Goal: Register for event/course

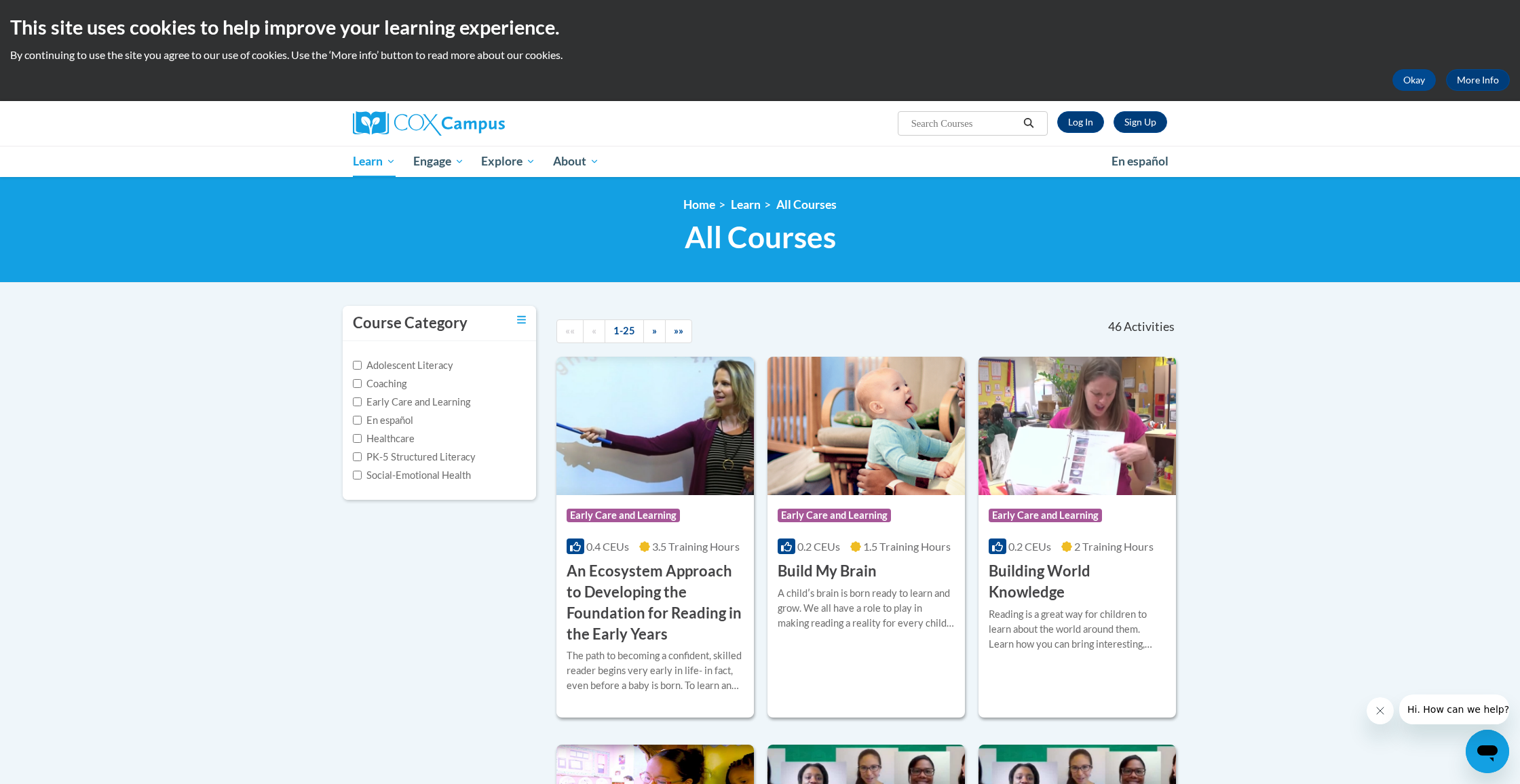
click at [393, 457] on label "PK-5 Structured Literacy" at bounding box center [414, 458] width 123 height 15
click at [361, 457] on input "PK-5 Structured Literacy" at bounding box center [358, 457] width 9 height 9
checkbox input "true"
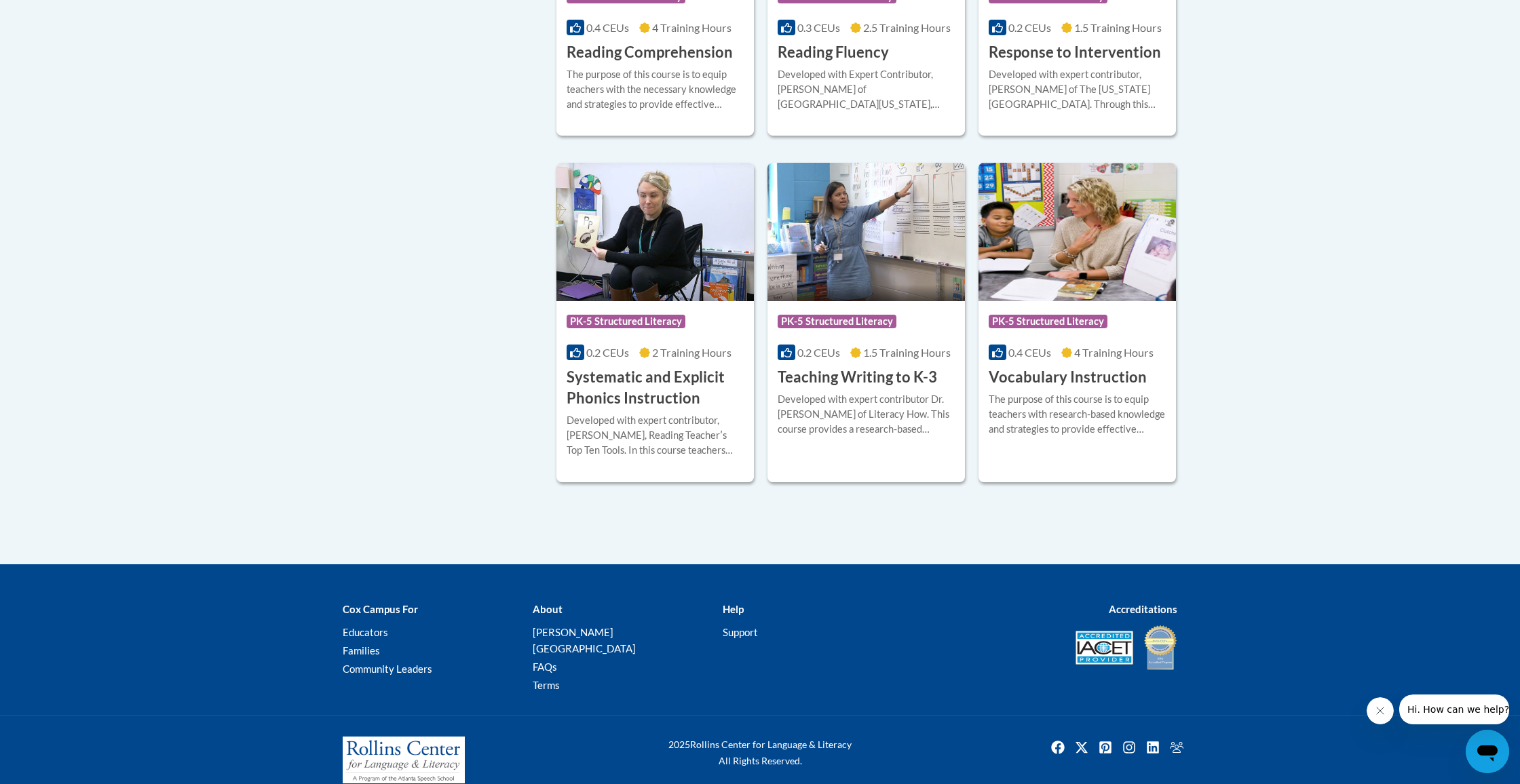
scroll to position [1223, 0]
click at [1045, 408] on div "The purpose of this course is to equip teachers with research-based knowledge a…" at bounding box center [1077, 414] width 177 height 45
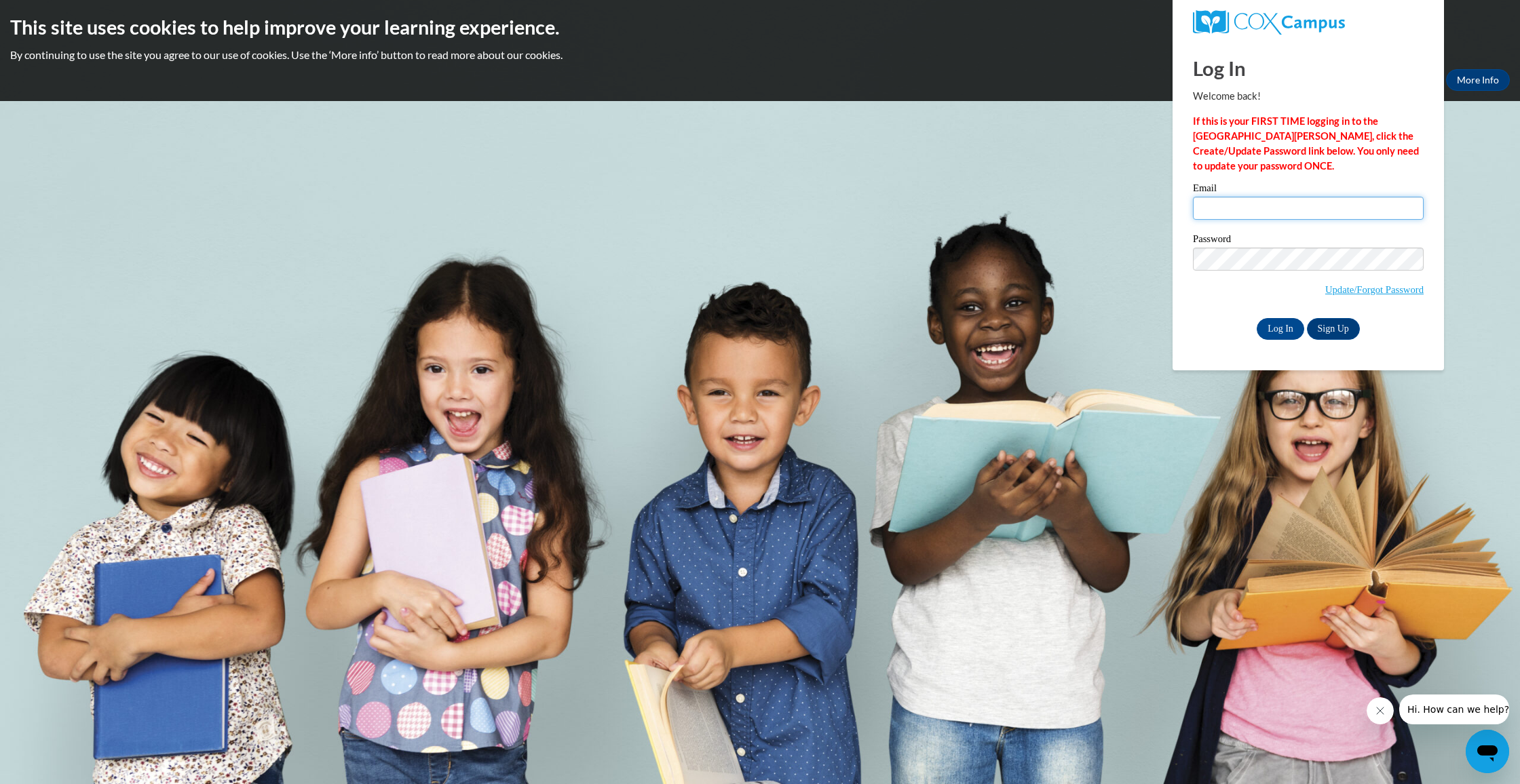
type input "mprice5711@gmail.com"
click at [1279, 326] on input "Log In" at bounding box center [1280, 329] width 48 height 22
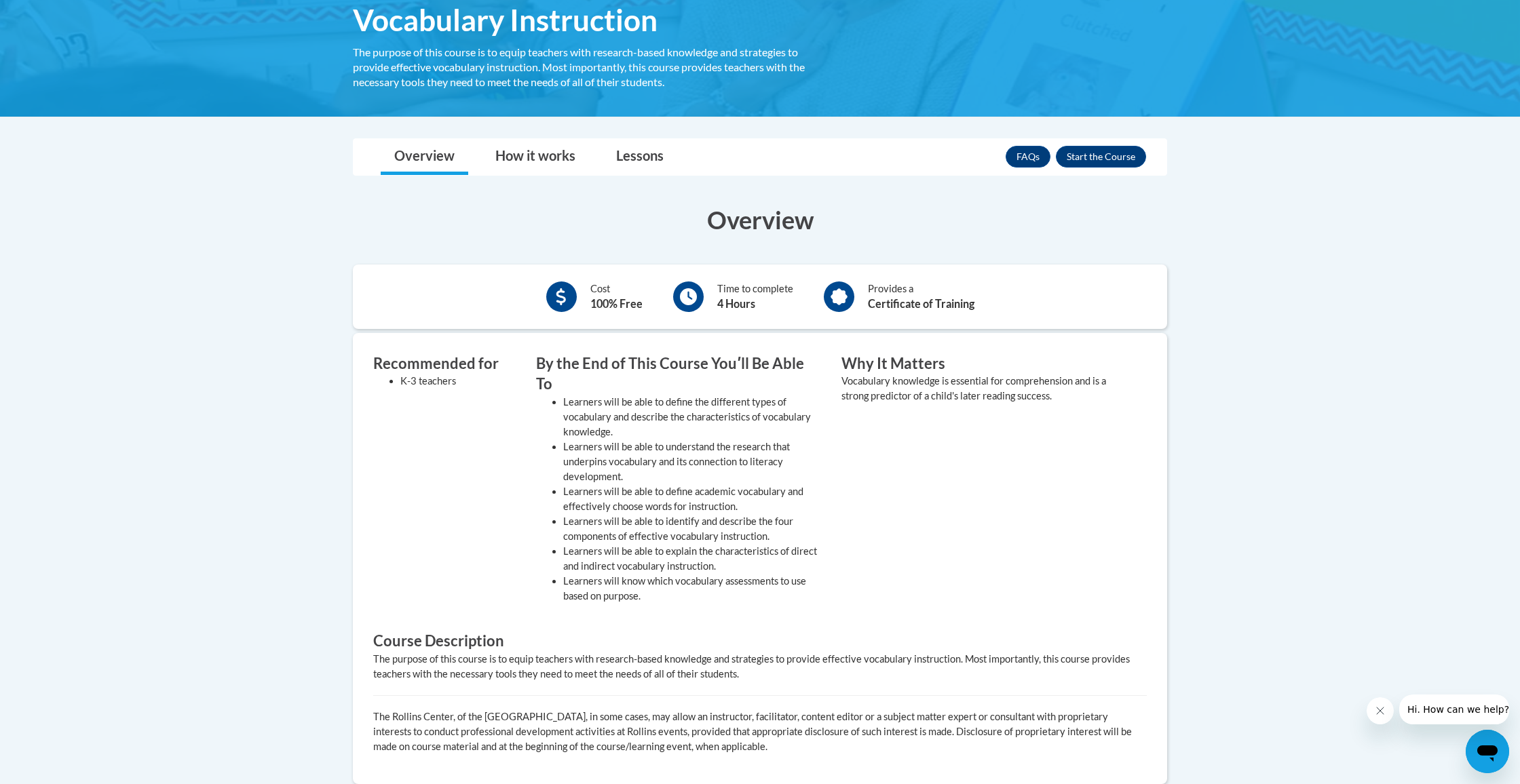
scroll to position [239, 0]
click at [1118, 155] on button "Enroll" at bounding box center [1100, 157] width 90 height 22
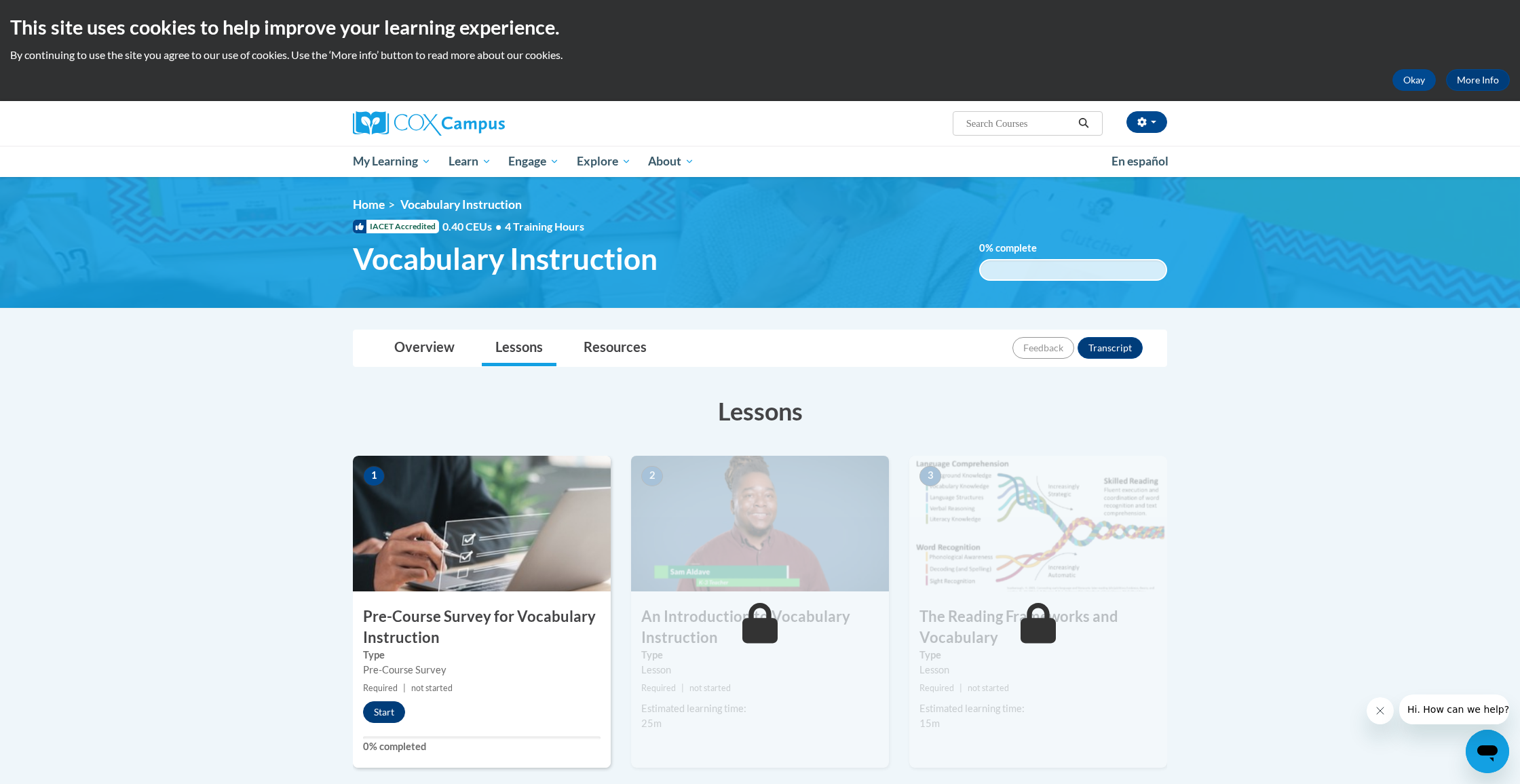
click at [385, 702] on button "Start" at bounding box center [384, 712] width 42 height 22
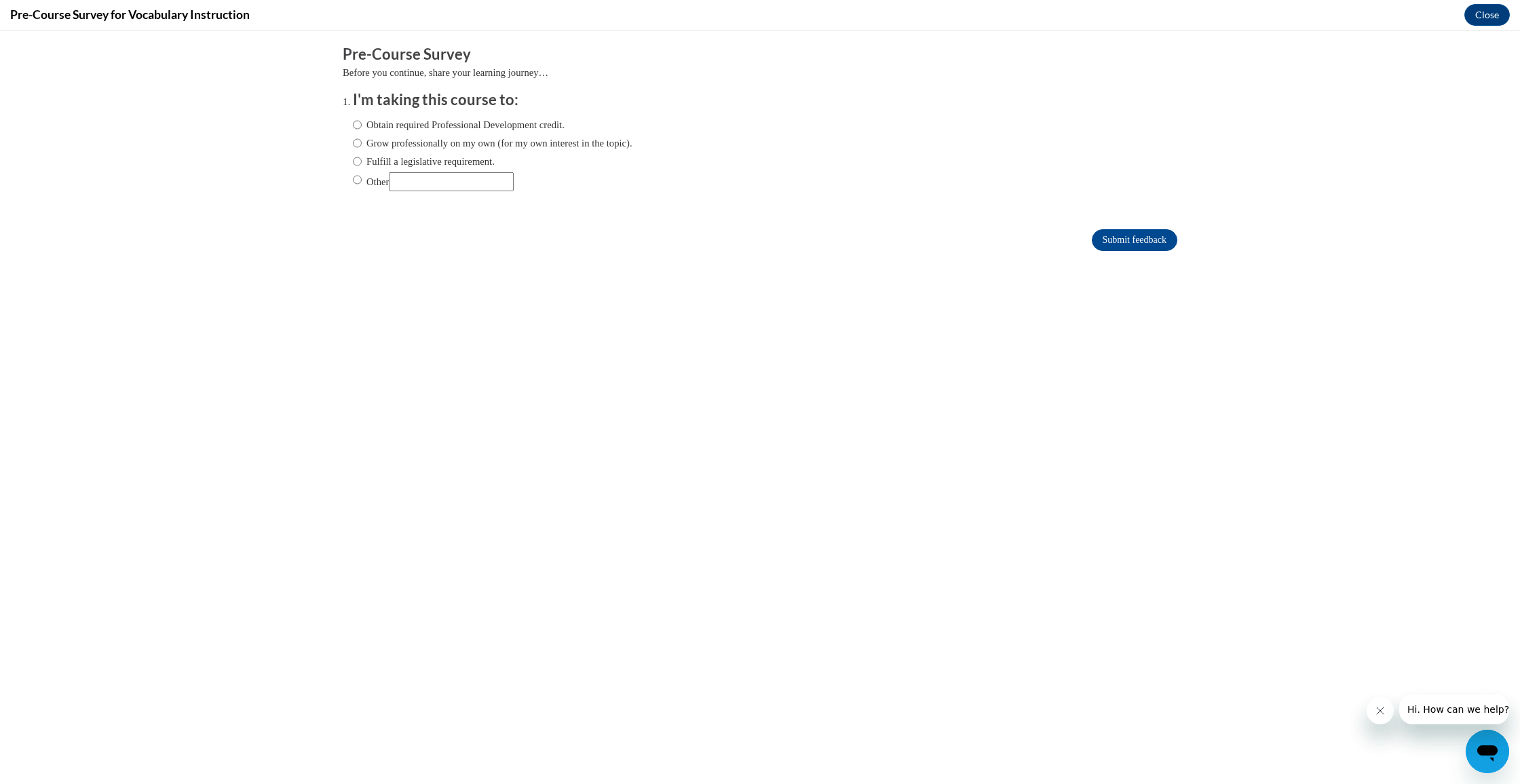
click at [446, 126] on label "Obtain required Professional Development credit." at bounding box center [458, 125] width 211 height 15
click at [361, 126] on input "Obtain required Professional Development credit." at bounding box center [358, 125] width 9 height 15
radio input "true"
click at [1135, 239] on input "Submit feedback" at bounding box center [1134, 240] width 86 height 22
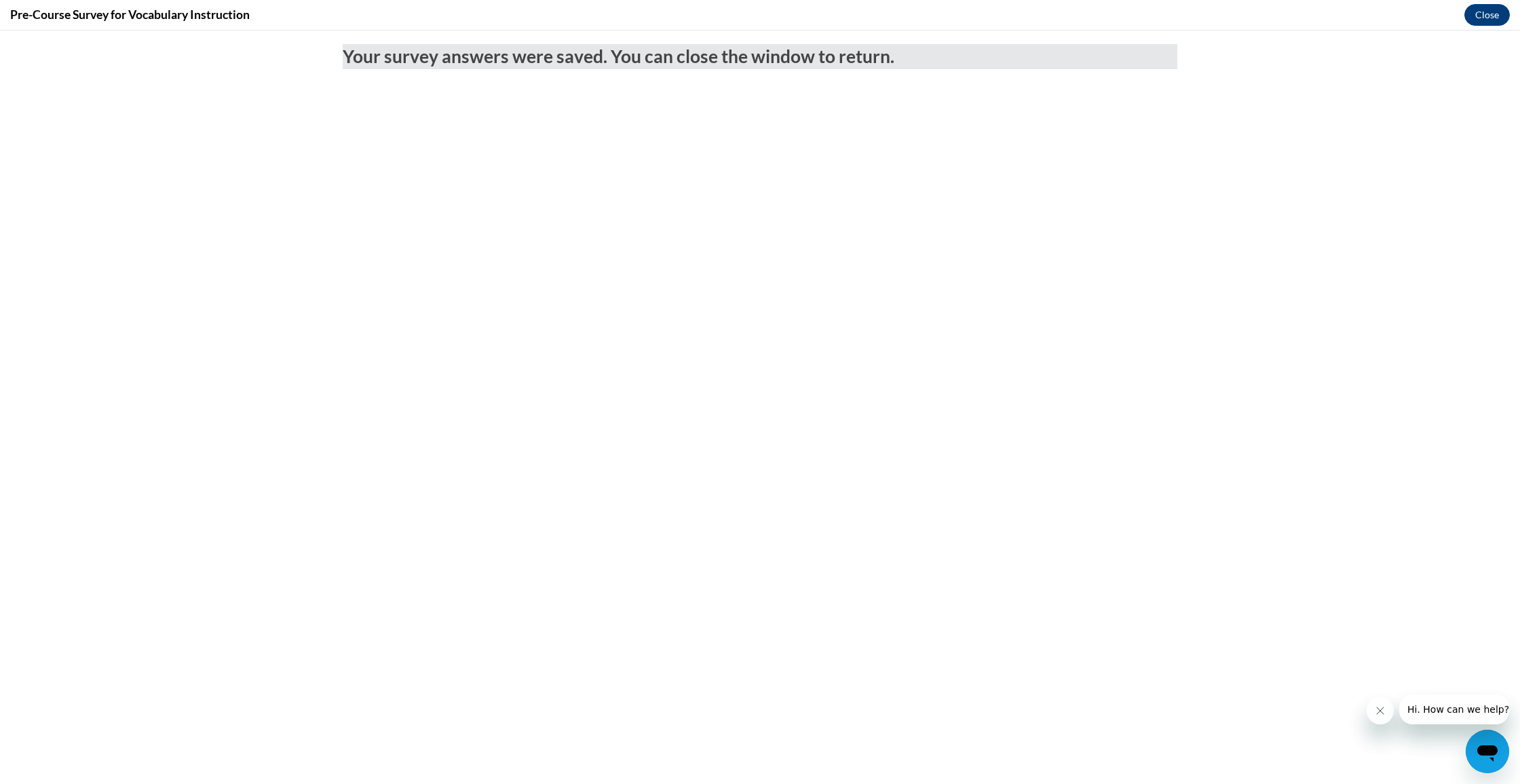
click at [1482, 17] on button "Close" at bounding box center [1487, 14] width 45 height 22
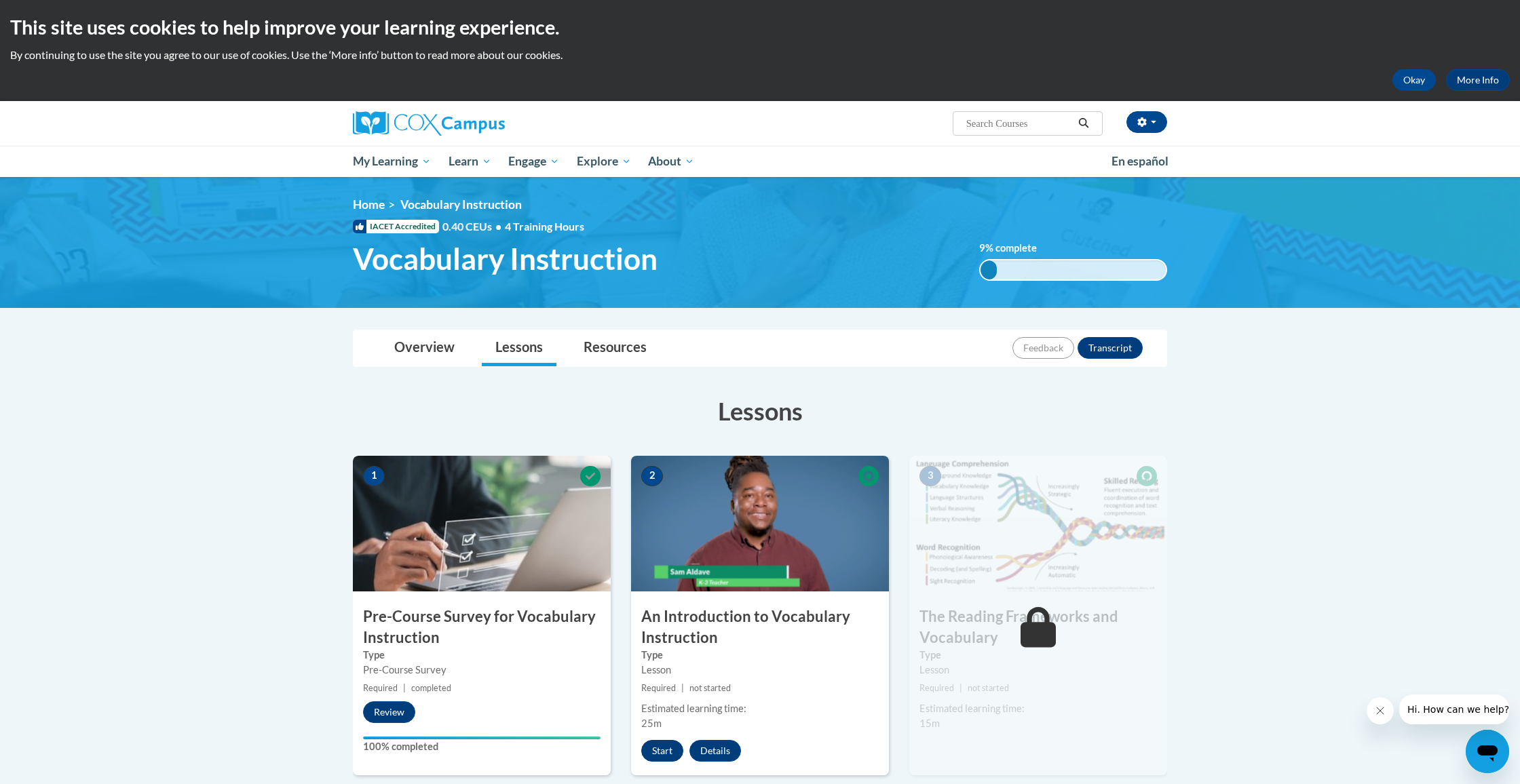
click at [668, 754] on button "Start" at bounding box center [662, 751] width 42 height 22
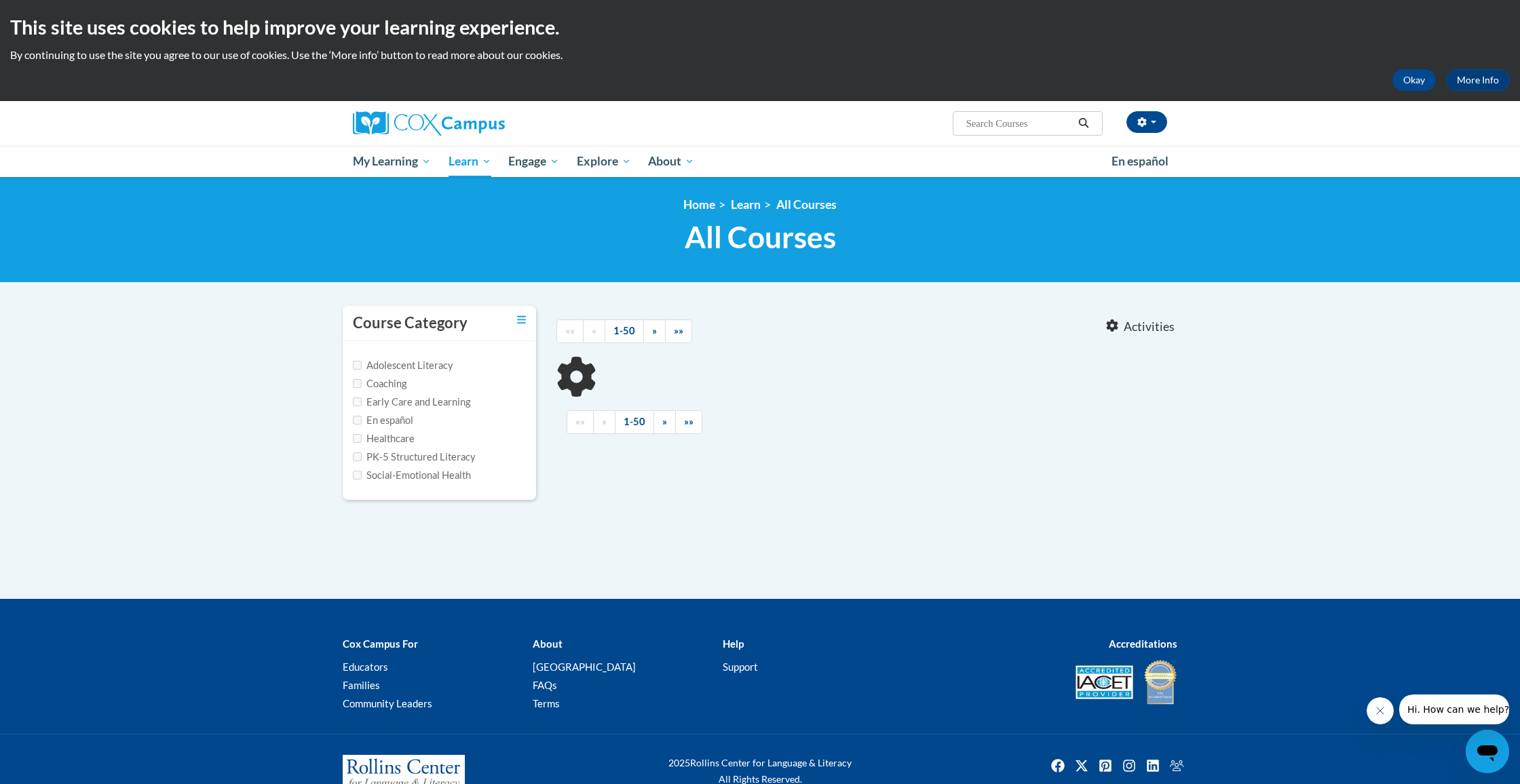
click at [424, 451] on label "PK-5 Structured Literacy" at bounding box center [414, 458] width 123 height 15
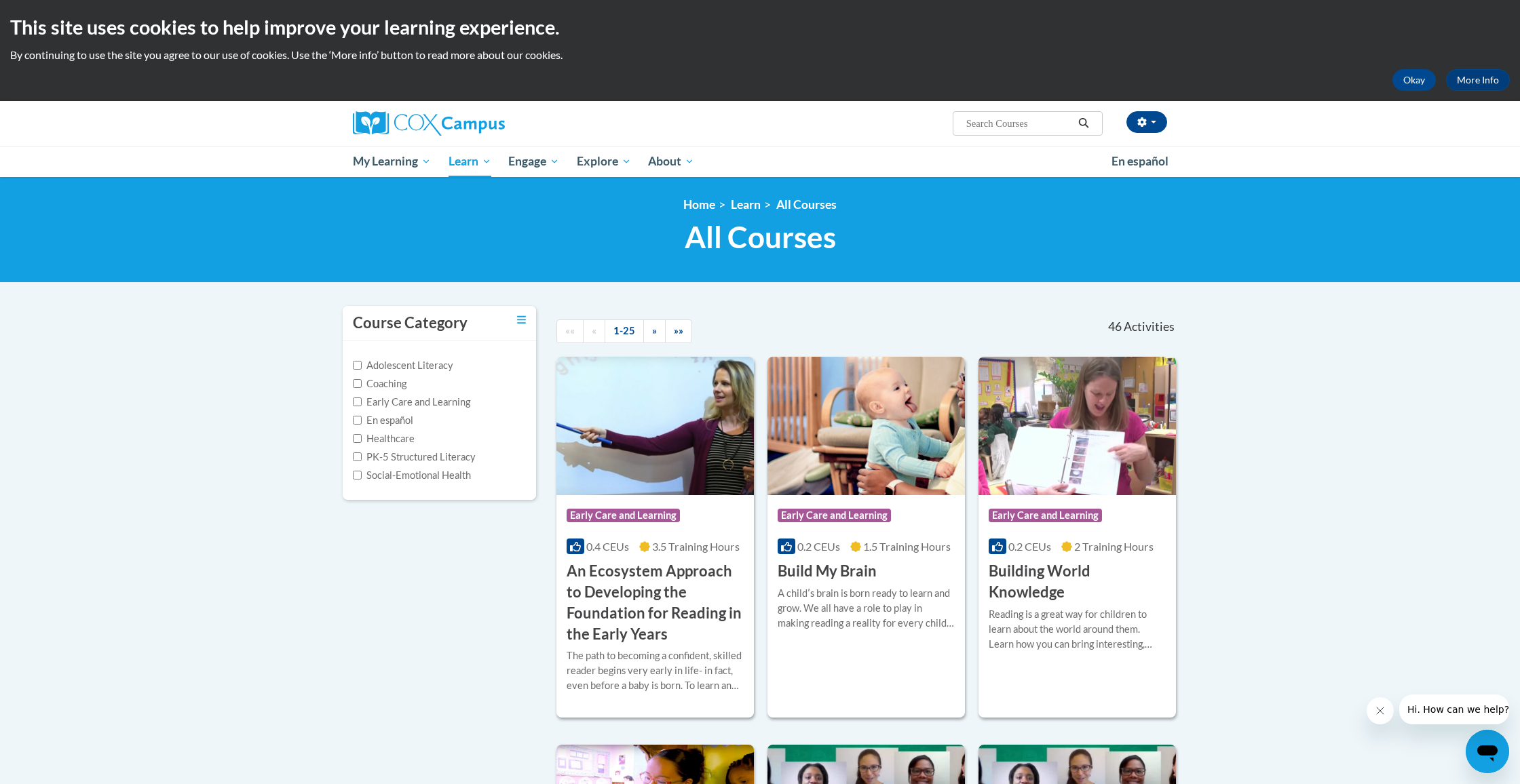
click at [421, 458] on label "PK-5 Structured Literacy" at bounding box center [414, 458] width 123 height 15
click at [361, 458] on input "PK-5 Structured Literacy" at bounding box center [358, 457] width 9 height 9
checkbox input "true"
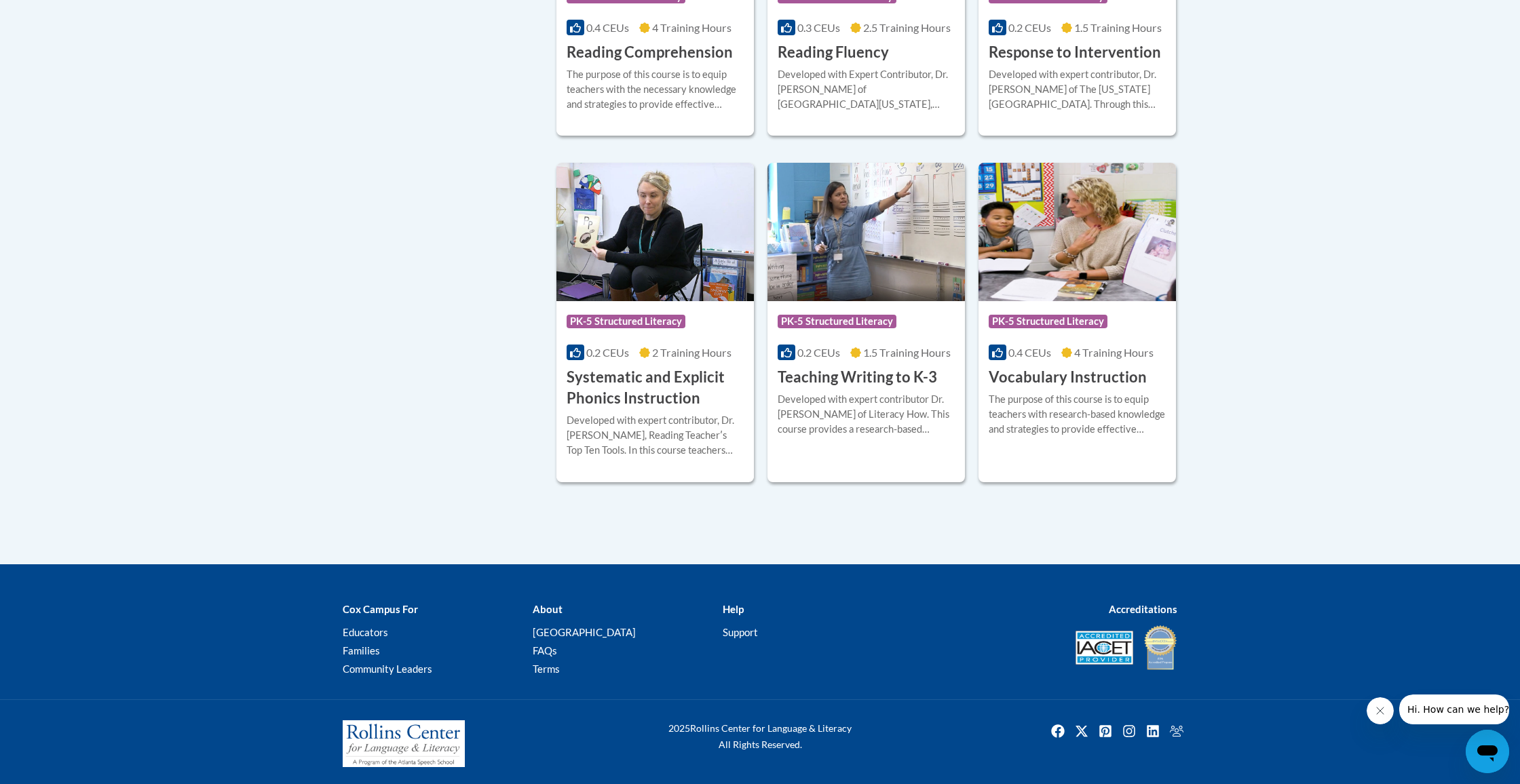
scroll to position [1223, 0]
click at [1074, 424] on div "The purpose of this course is to equip teachers with research-based knowledge a…" at bounding box center [1077, 414] width 177 height 45
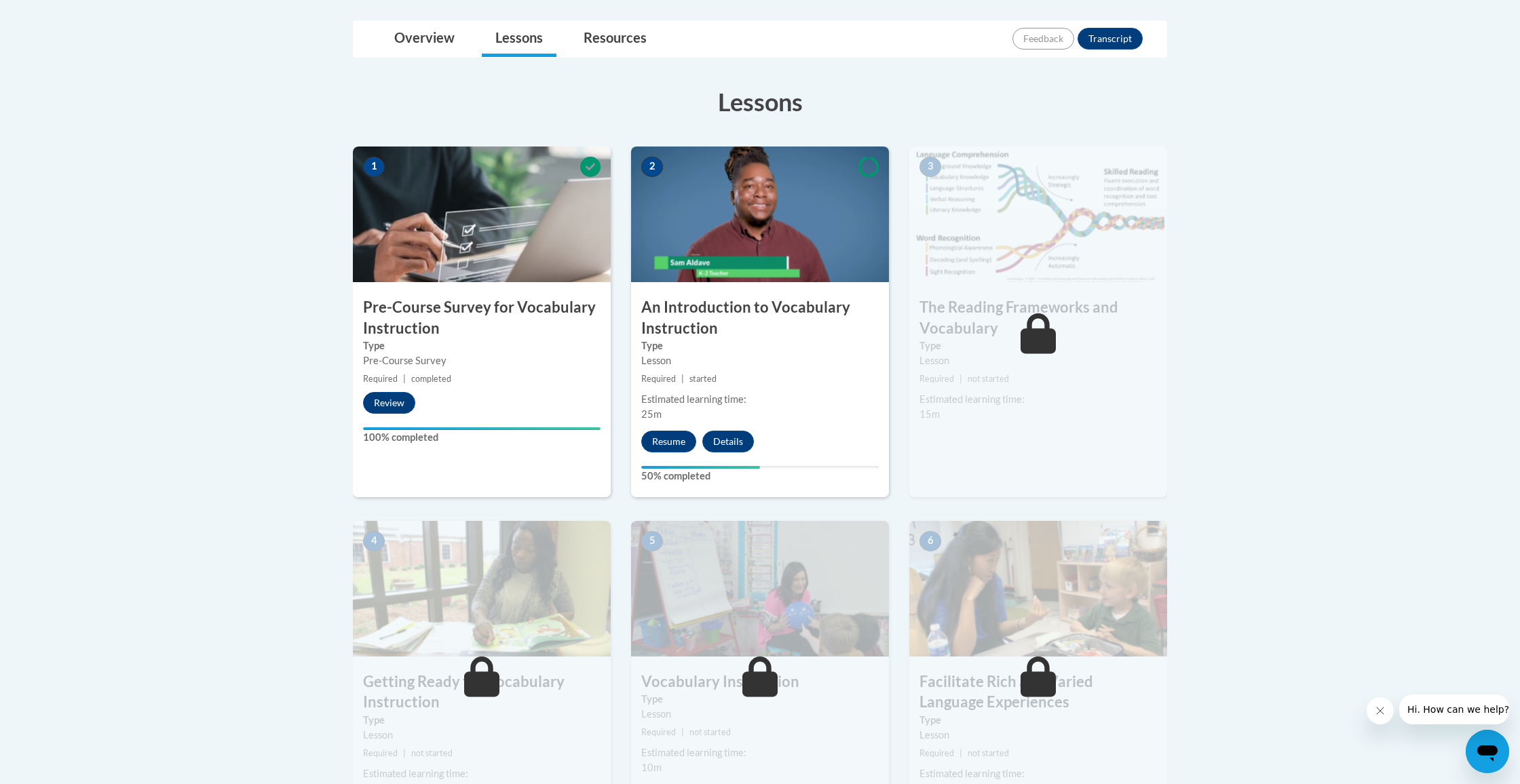
scroll to position [310, 0]
click at [675, 437] on button "Resume" at bounding box center [668, 441] width 55 height 22
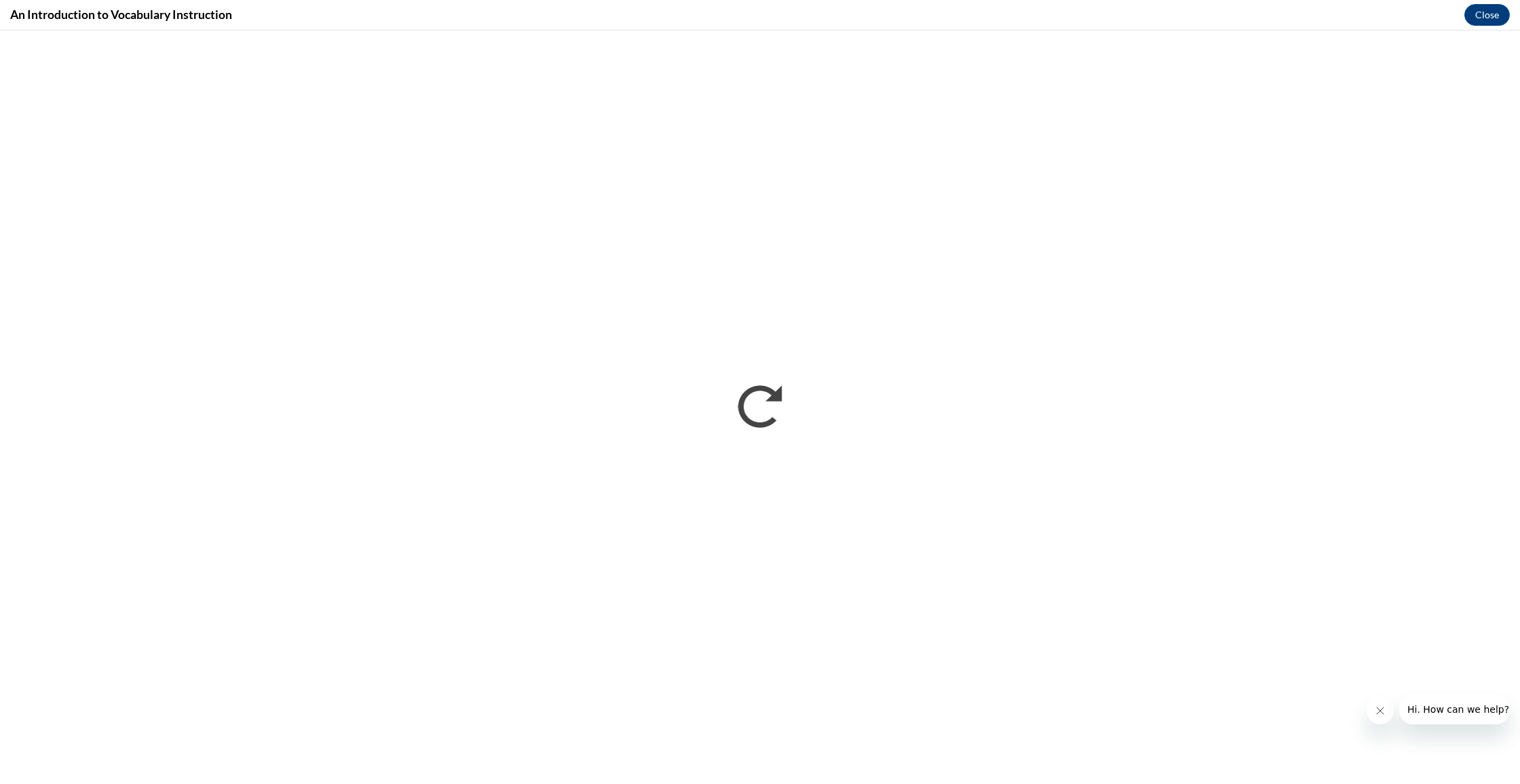
scroll to position [0, 0]
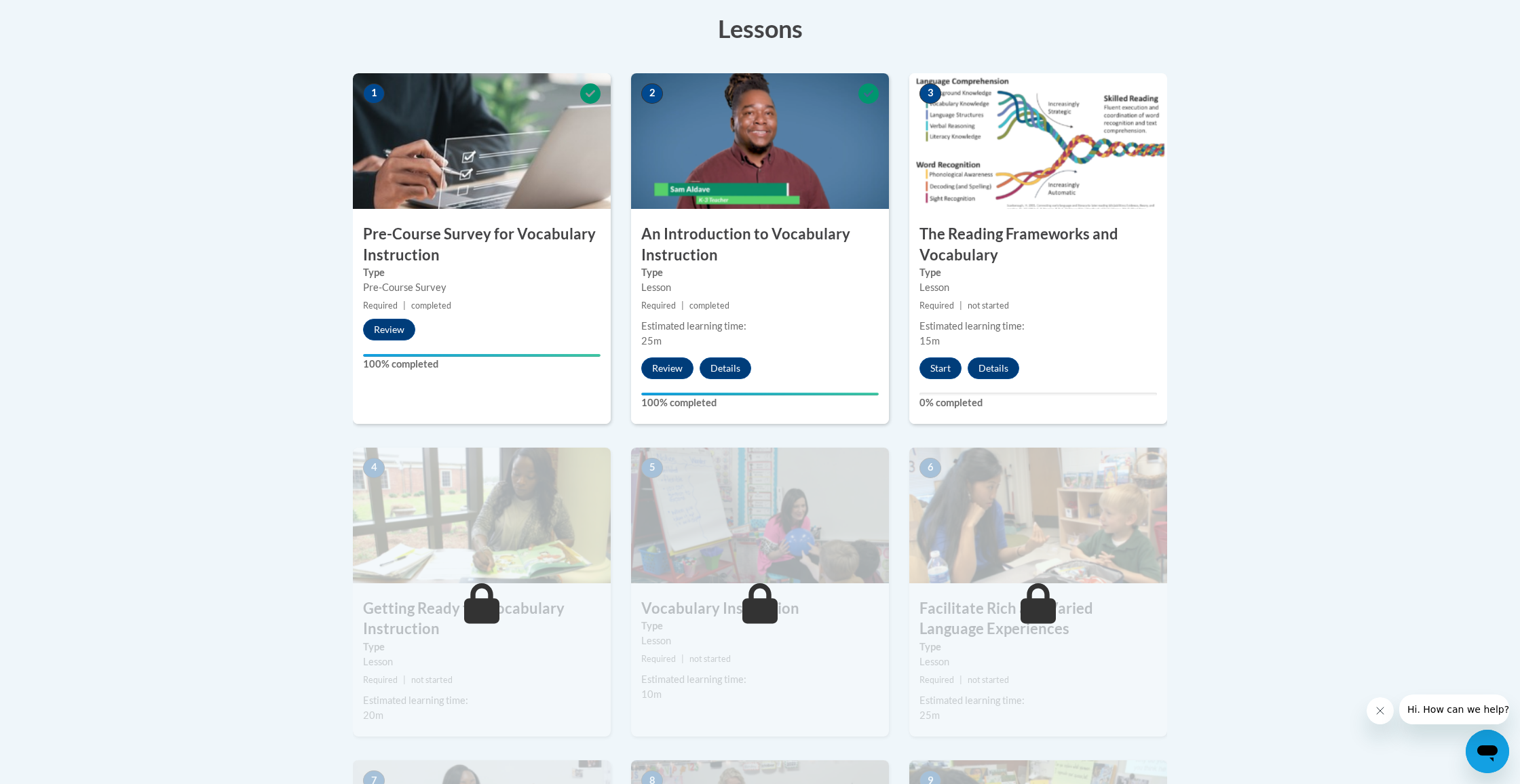
scroll to position [449, 0]
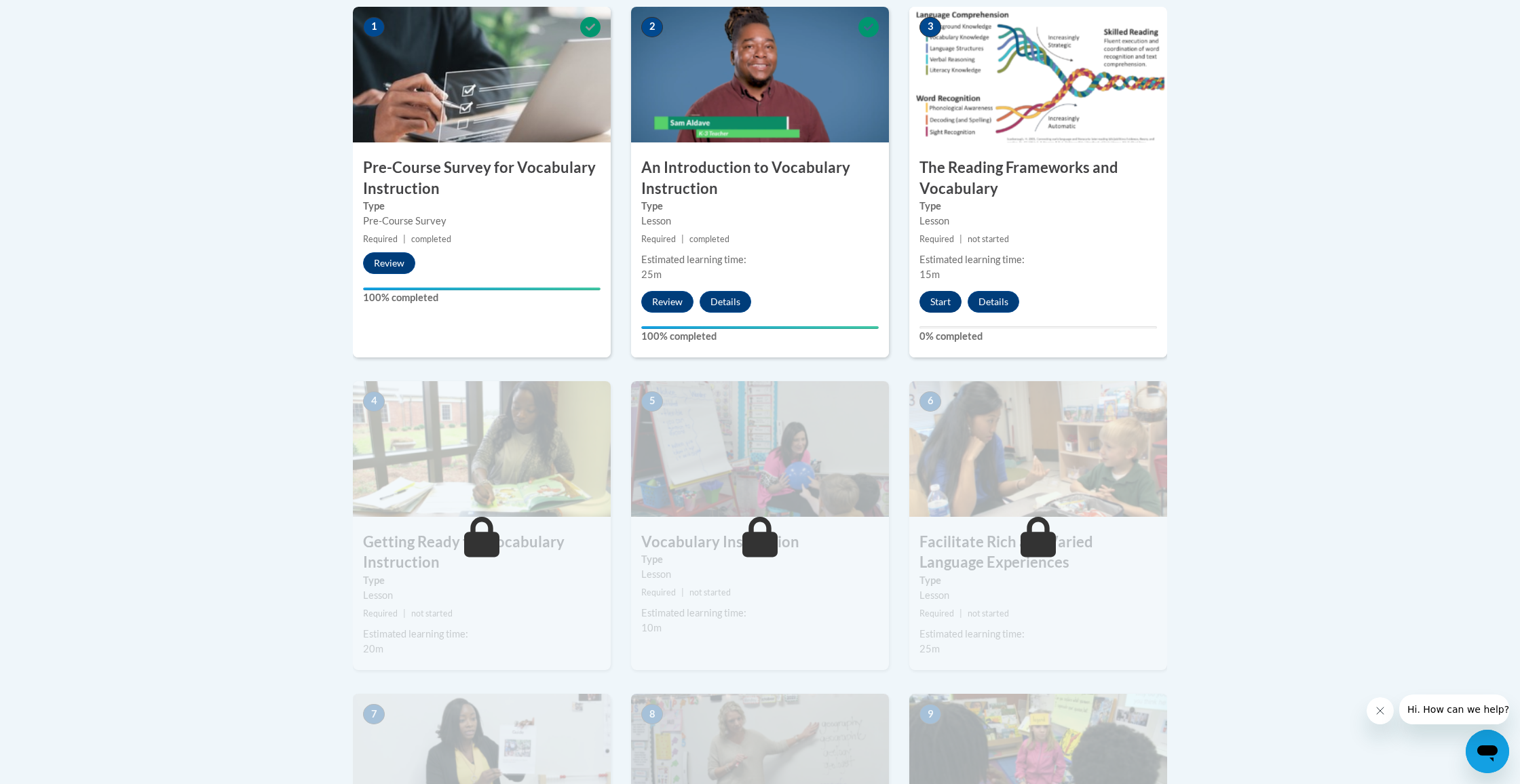
click at [926, 307] on button "Start" at bounding box center [940, 301] width 42 height 22
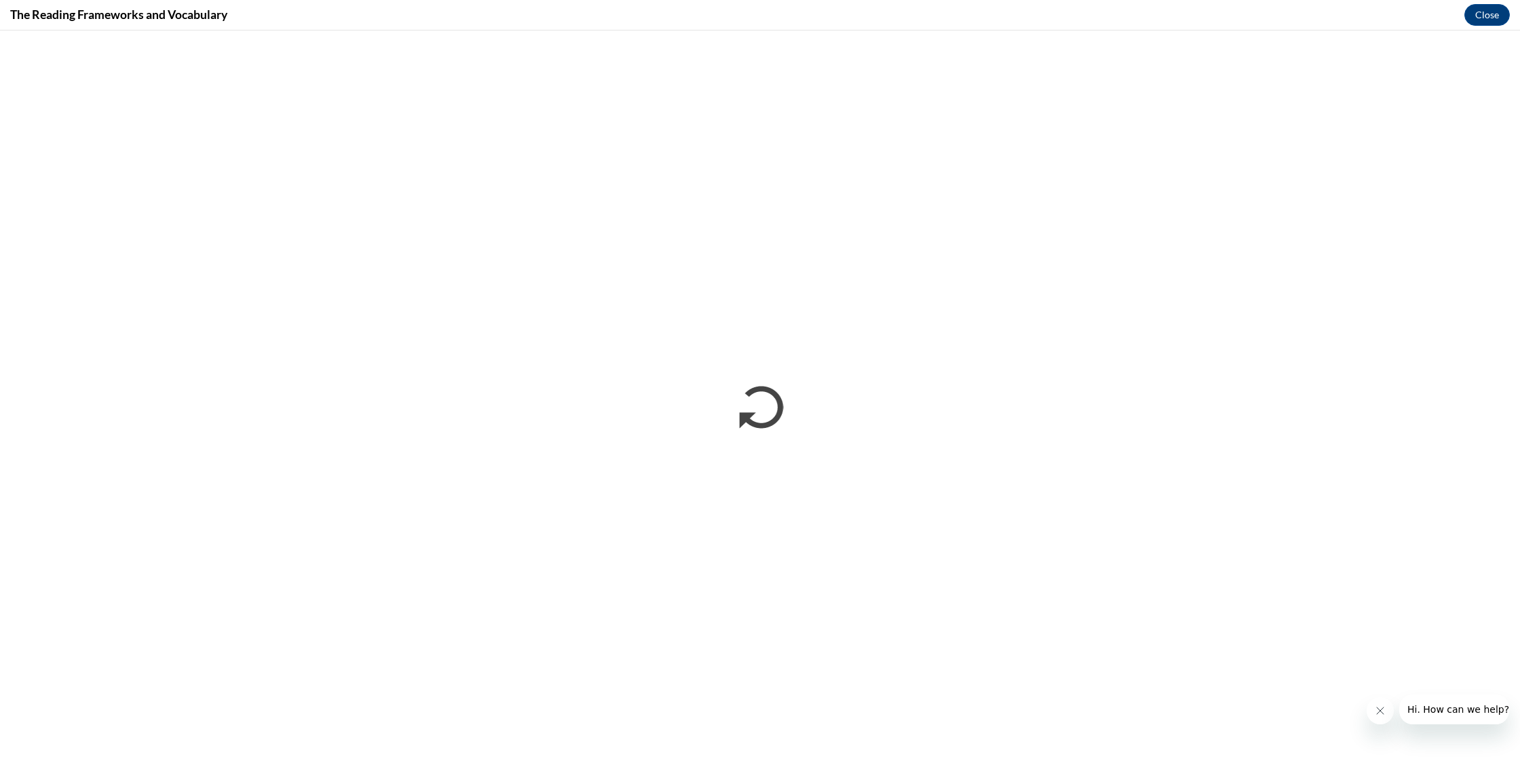
scroll to position [0, 0]
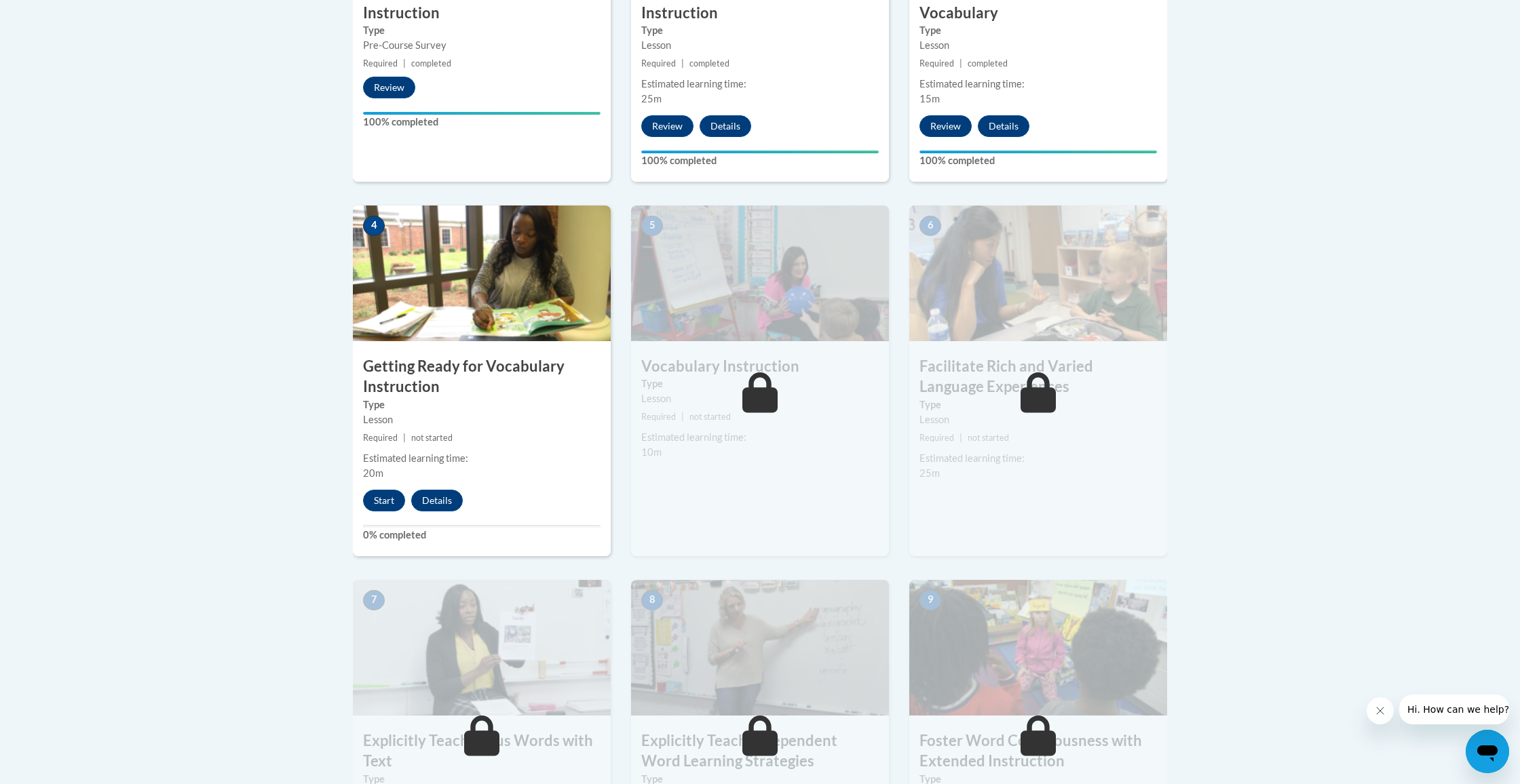
scroll to position [628, 0]
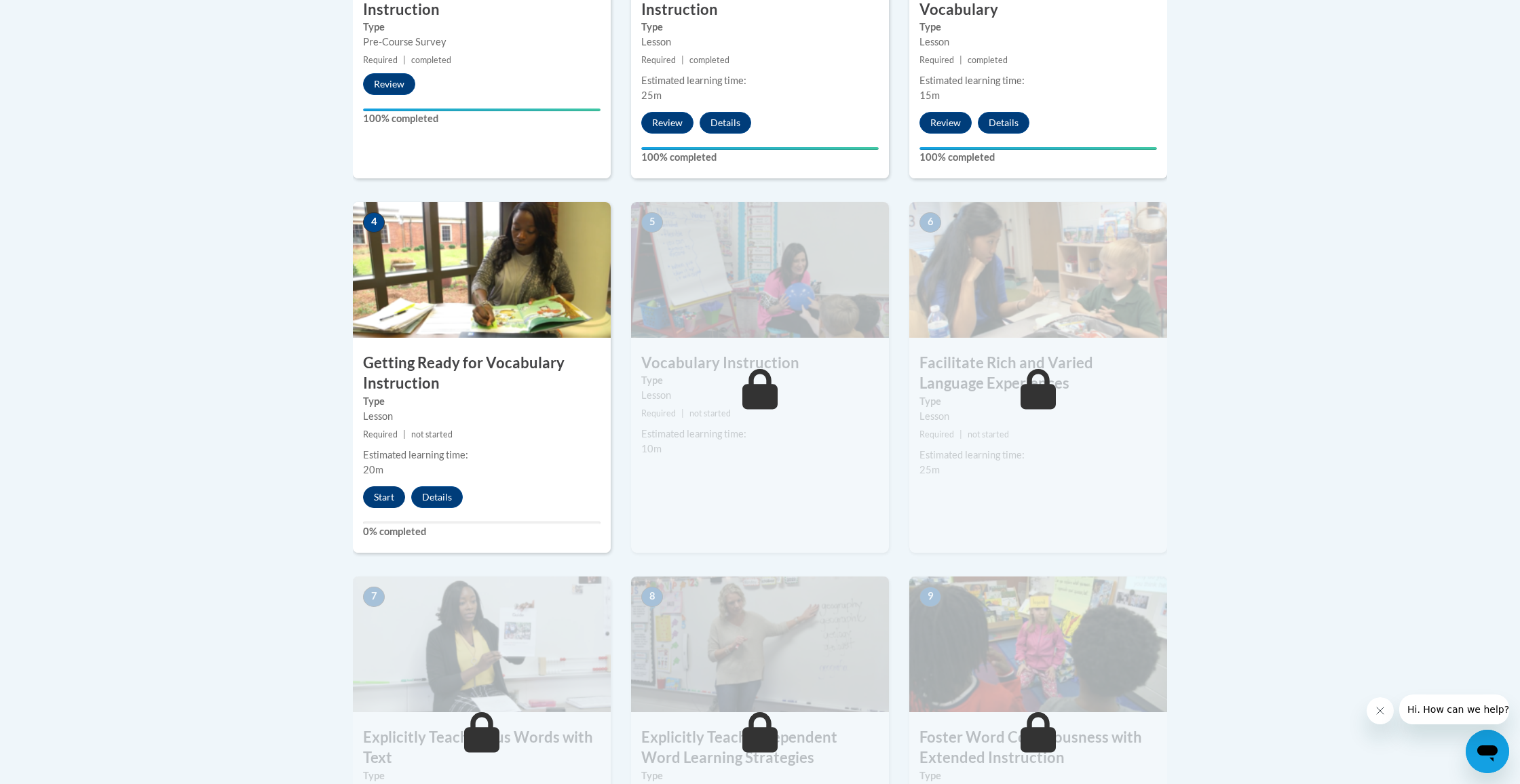
click at [392, 496] on button "Start" at bounding box center [384, 497] width 42 height 22
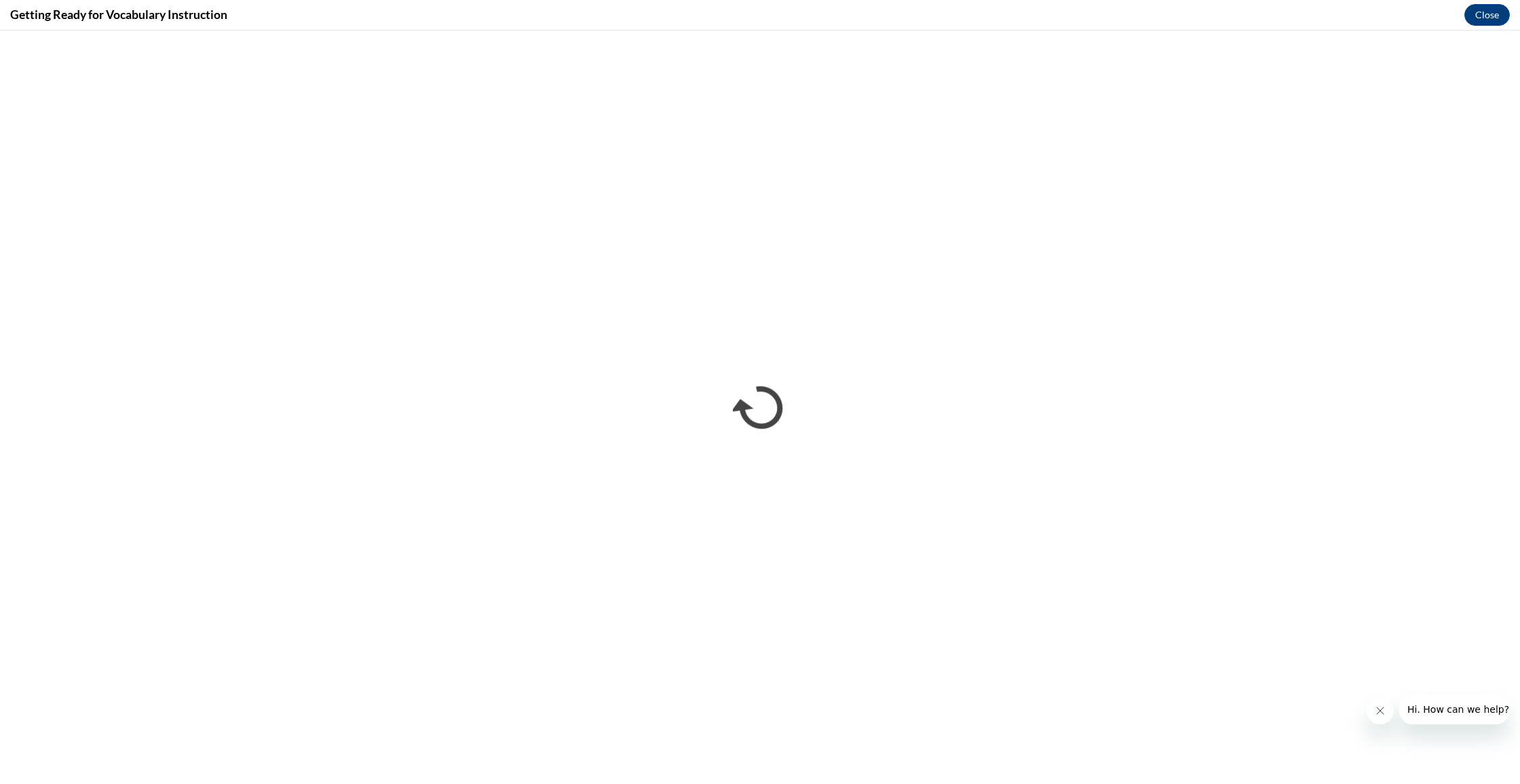
scroll to position [0, 0]
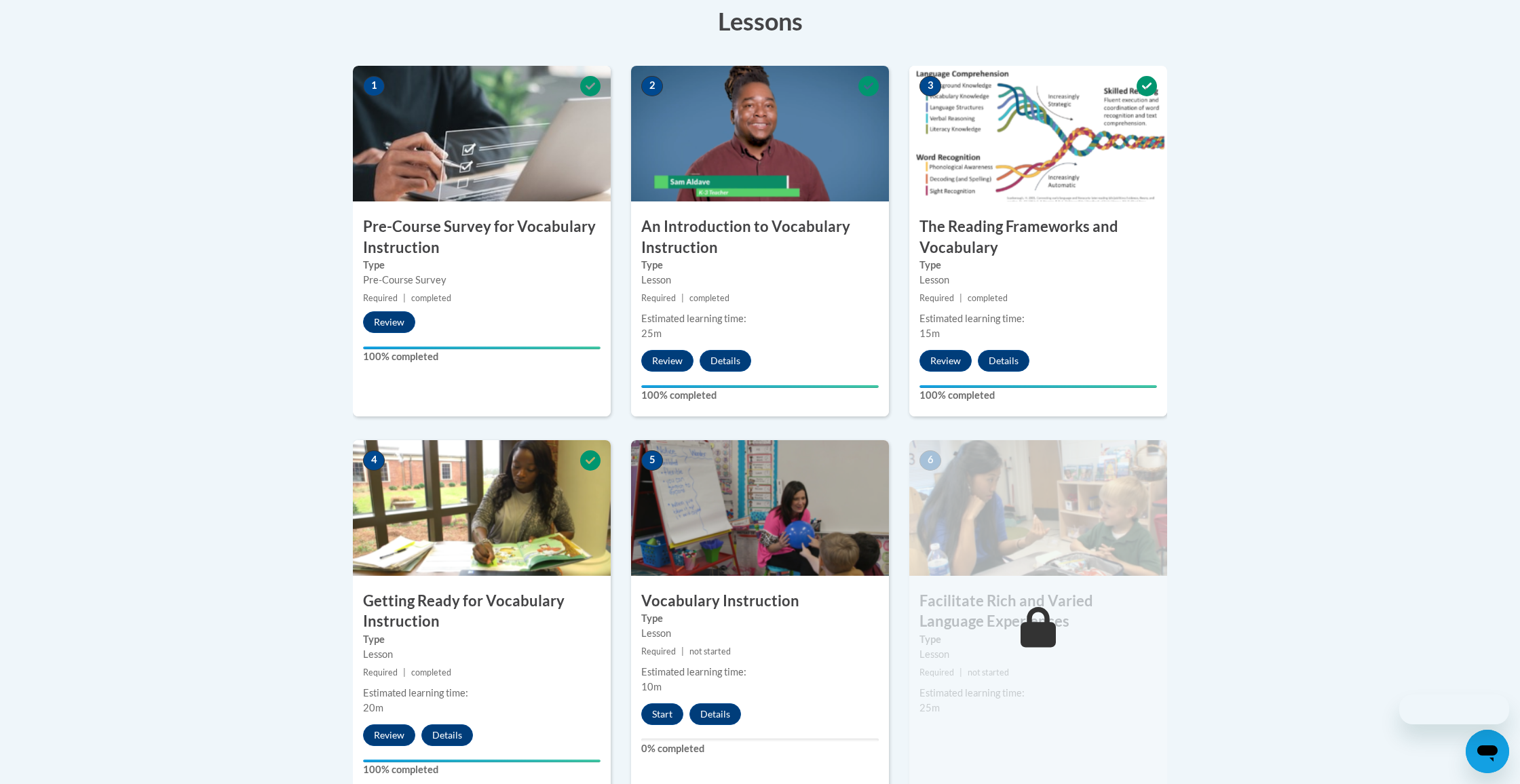
scroll to position [450, 0]
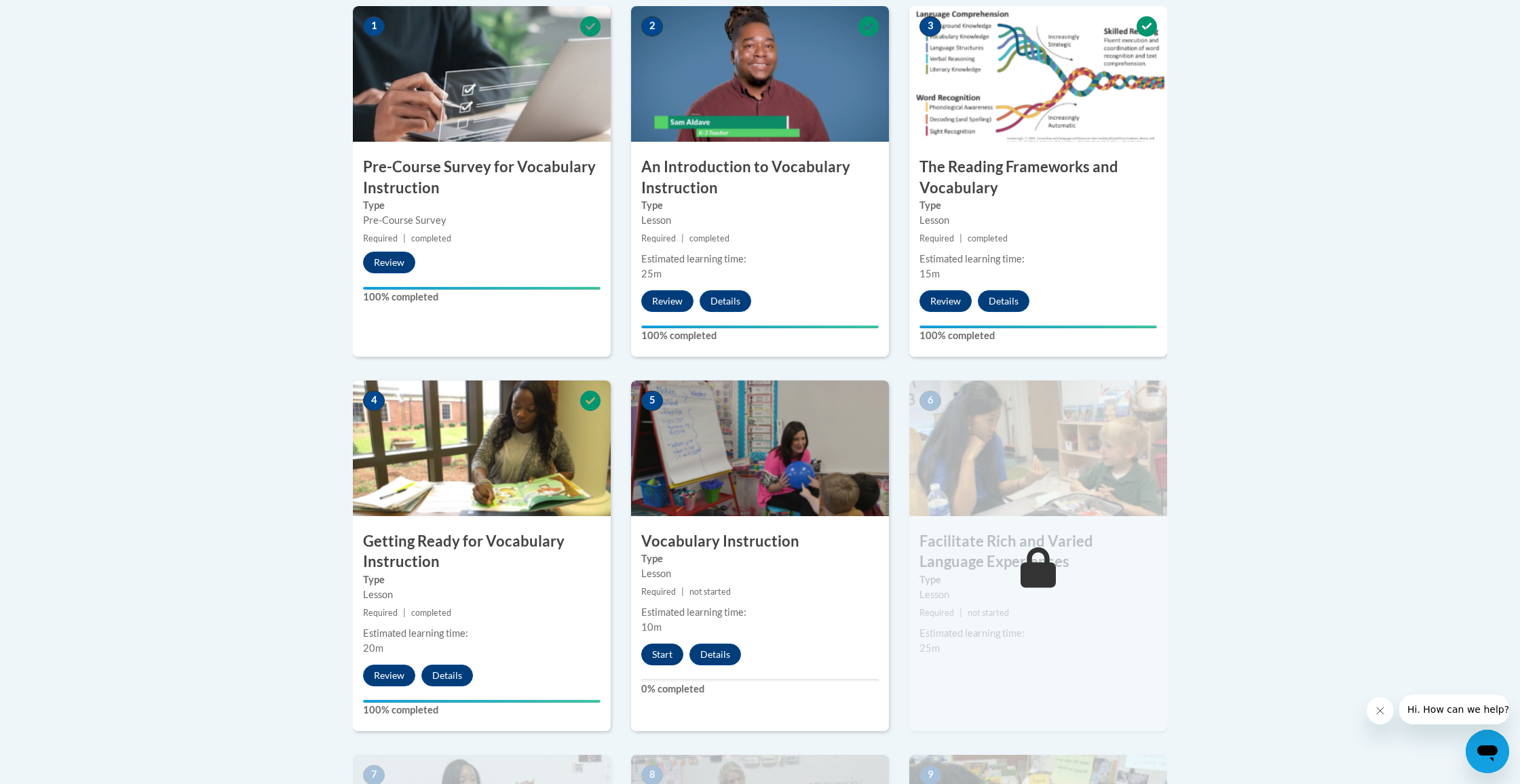
click at [665, 652] on button "Start" at bounding box center [662, 654] width 42 height 22
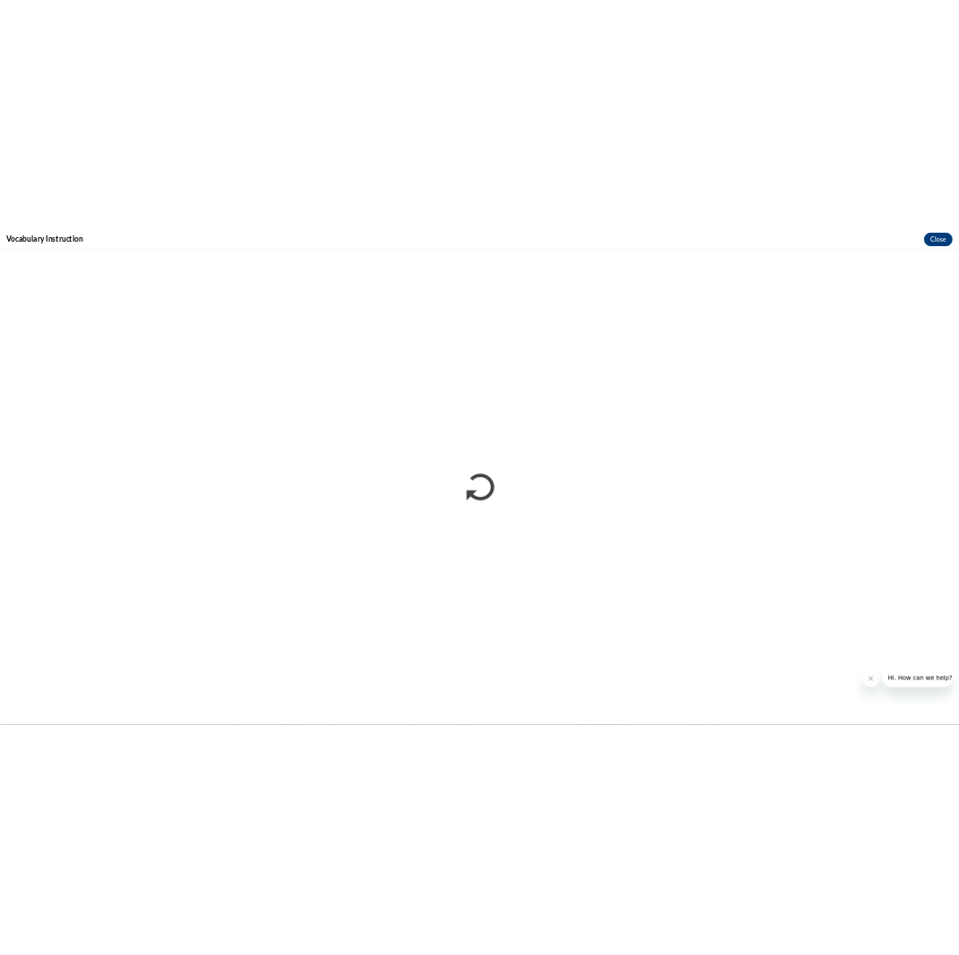
scroll to position [0, 0]
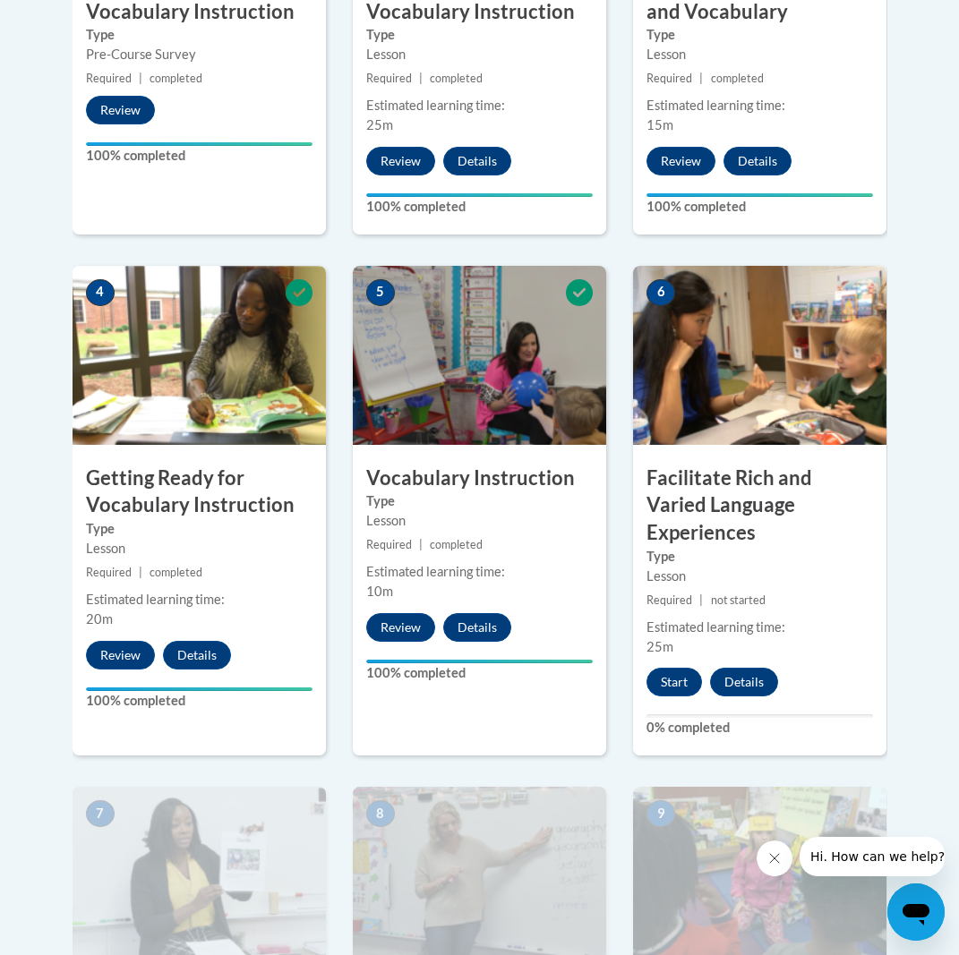
scroll to position [855, 0]
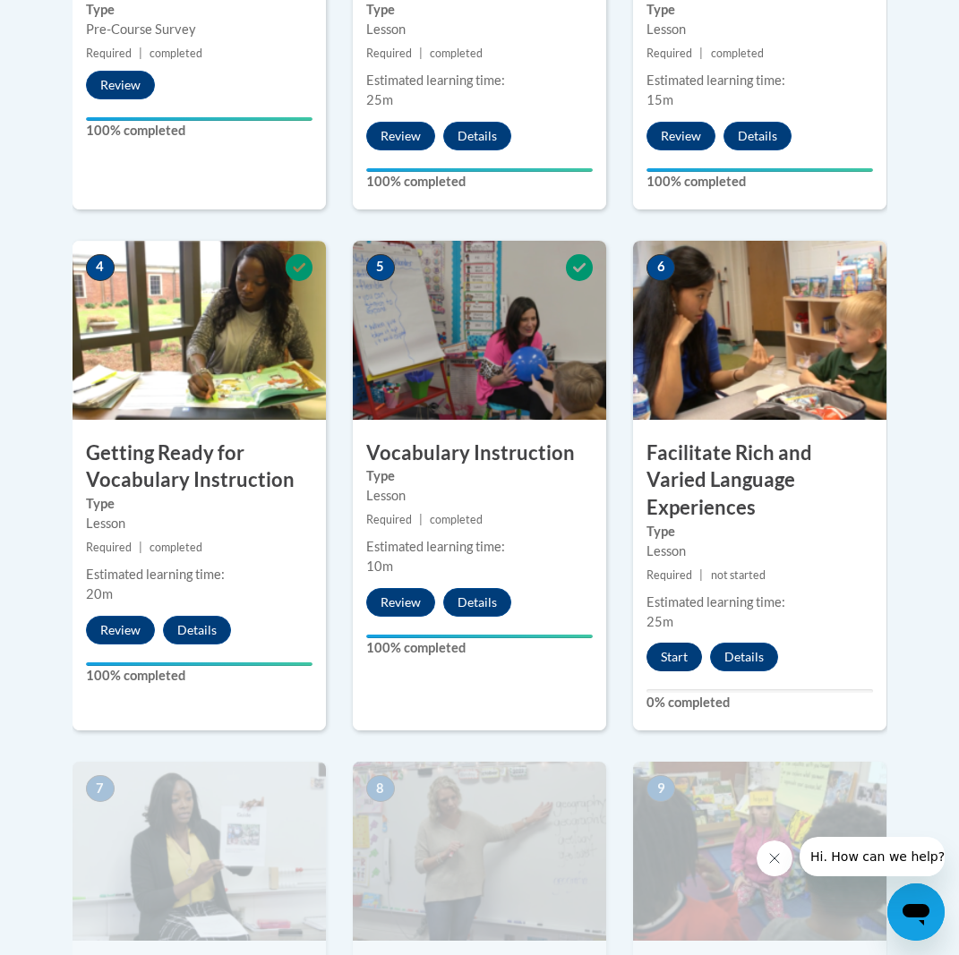
click at [686, 643] on button "Start" at bounding box center [675, 657] width 56 height 29
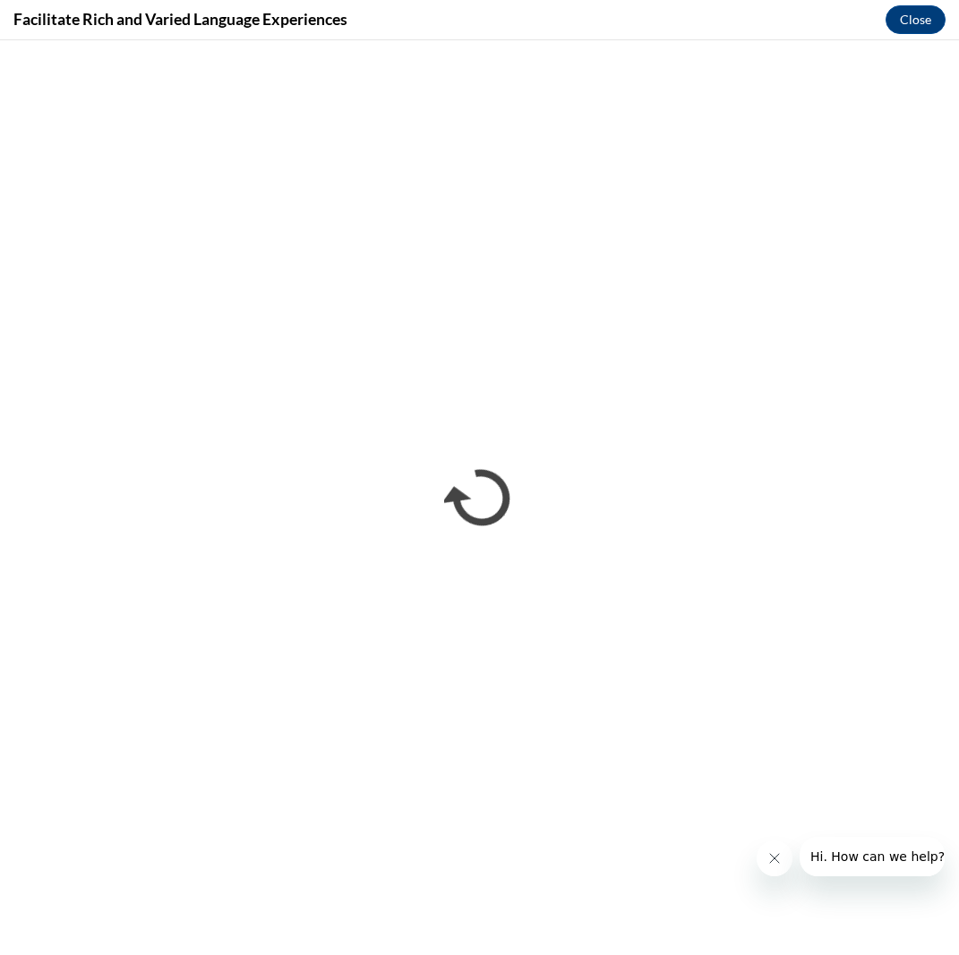
scroll to position [0, 0]
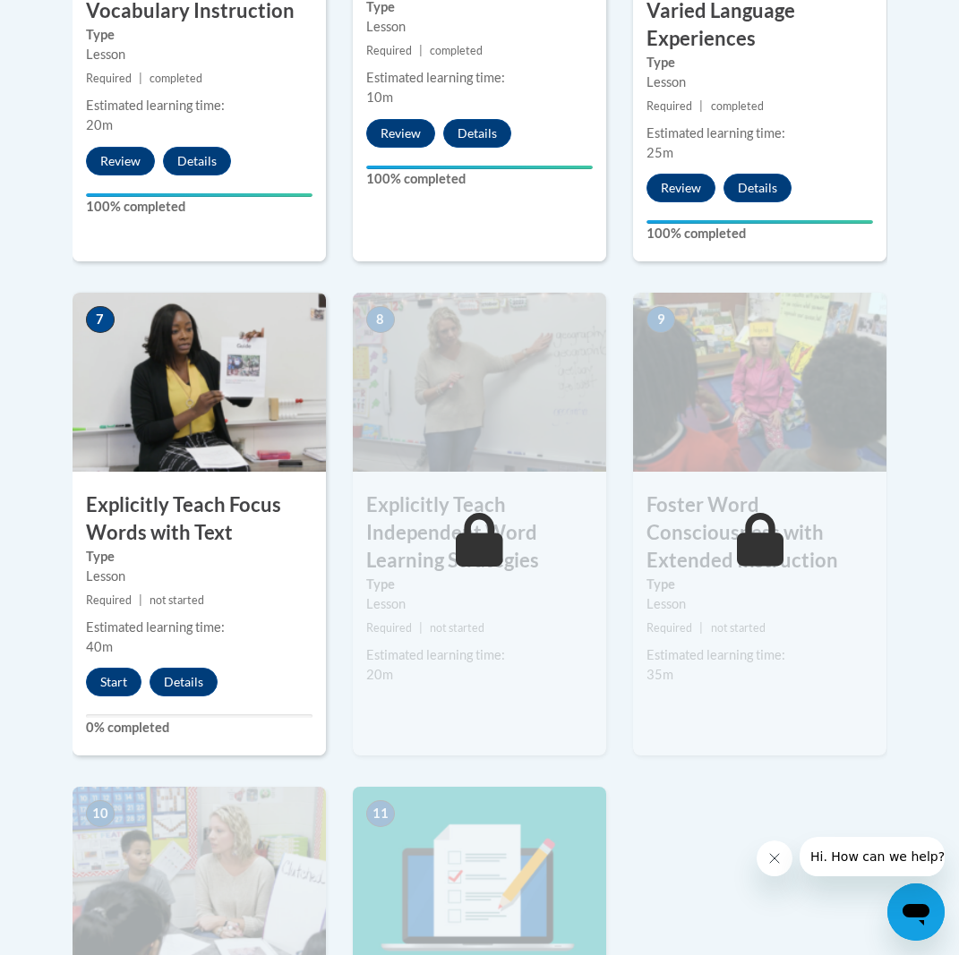
scroll to position [1326, 0]
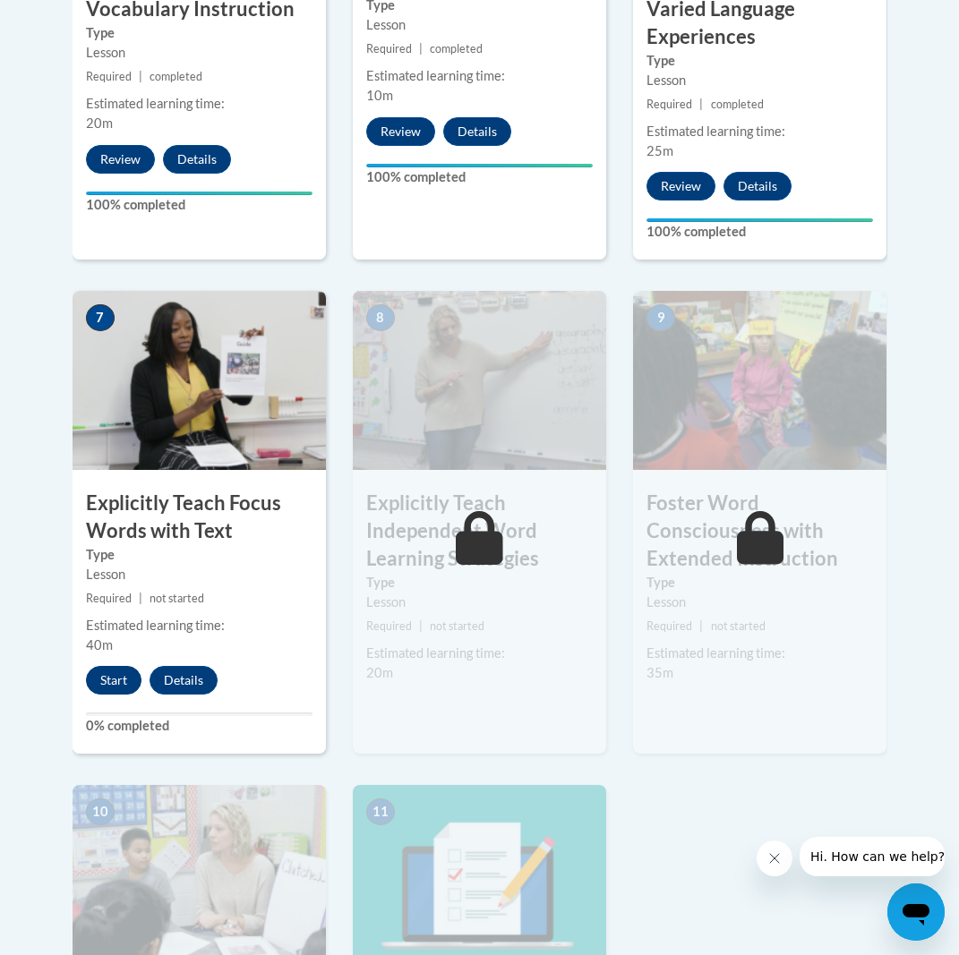
click at [106, 666] on button "Start" at bounding box center [114, 680] width 56 height 29
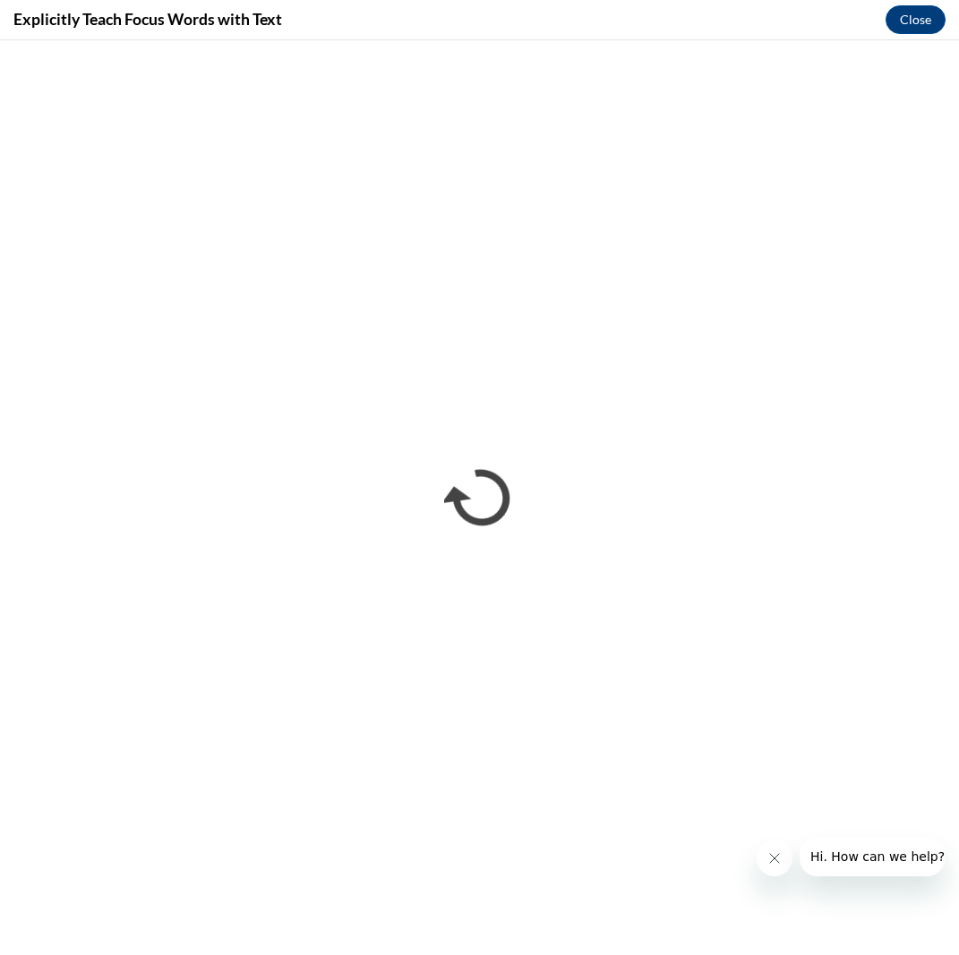
scroll to position [0, 0]
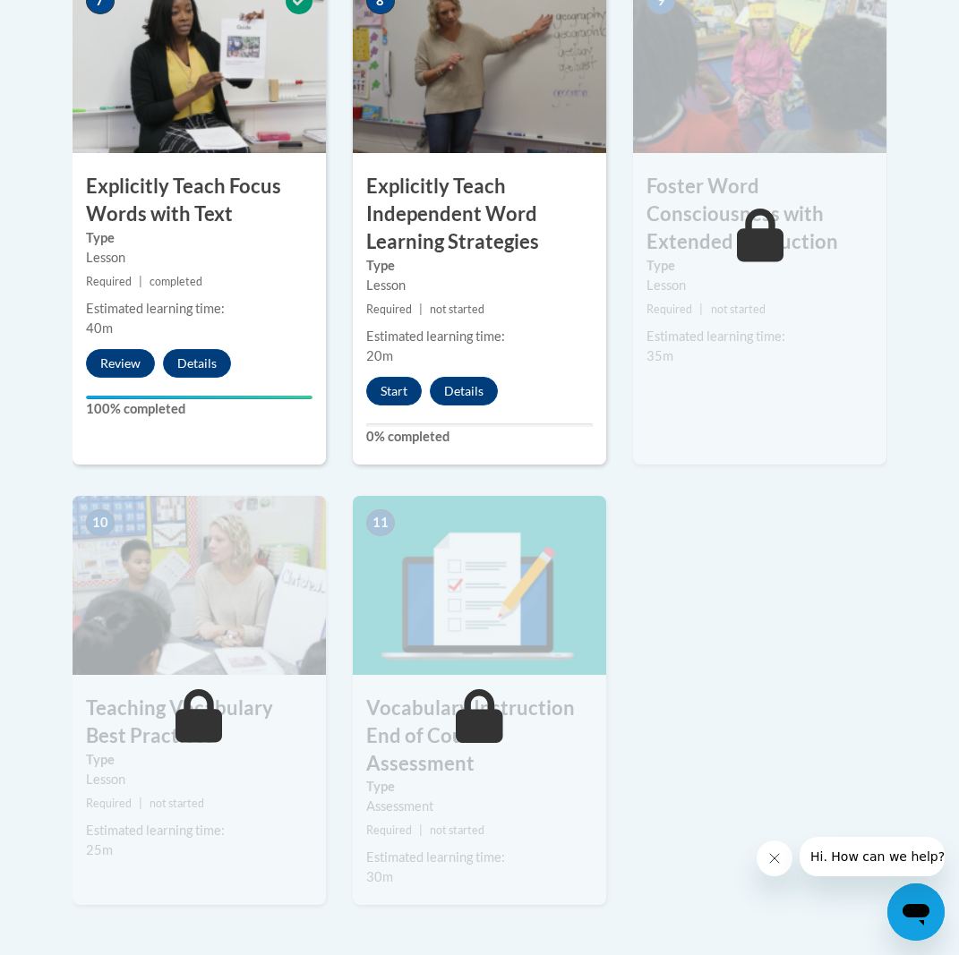
scroll to position [1607, 0]
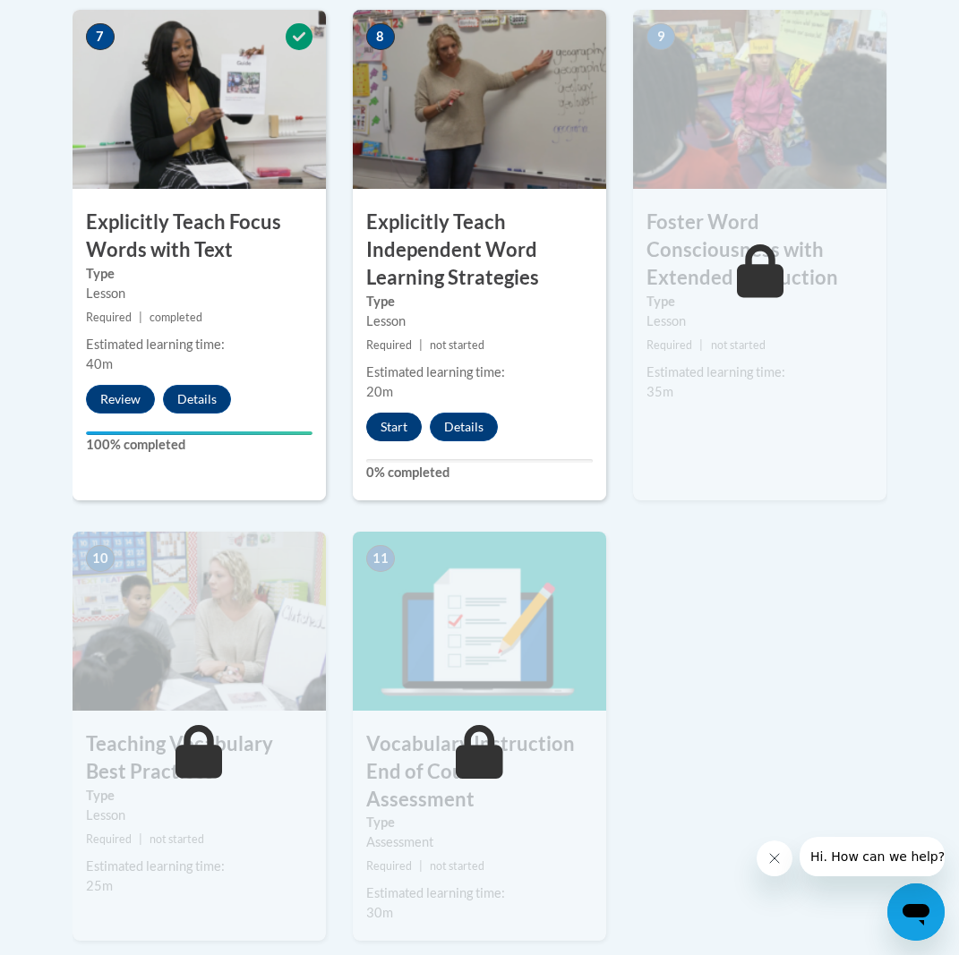
click at [392, 413] on button "Start" at bounding box center [394, 427] width 56 height 29
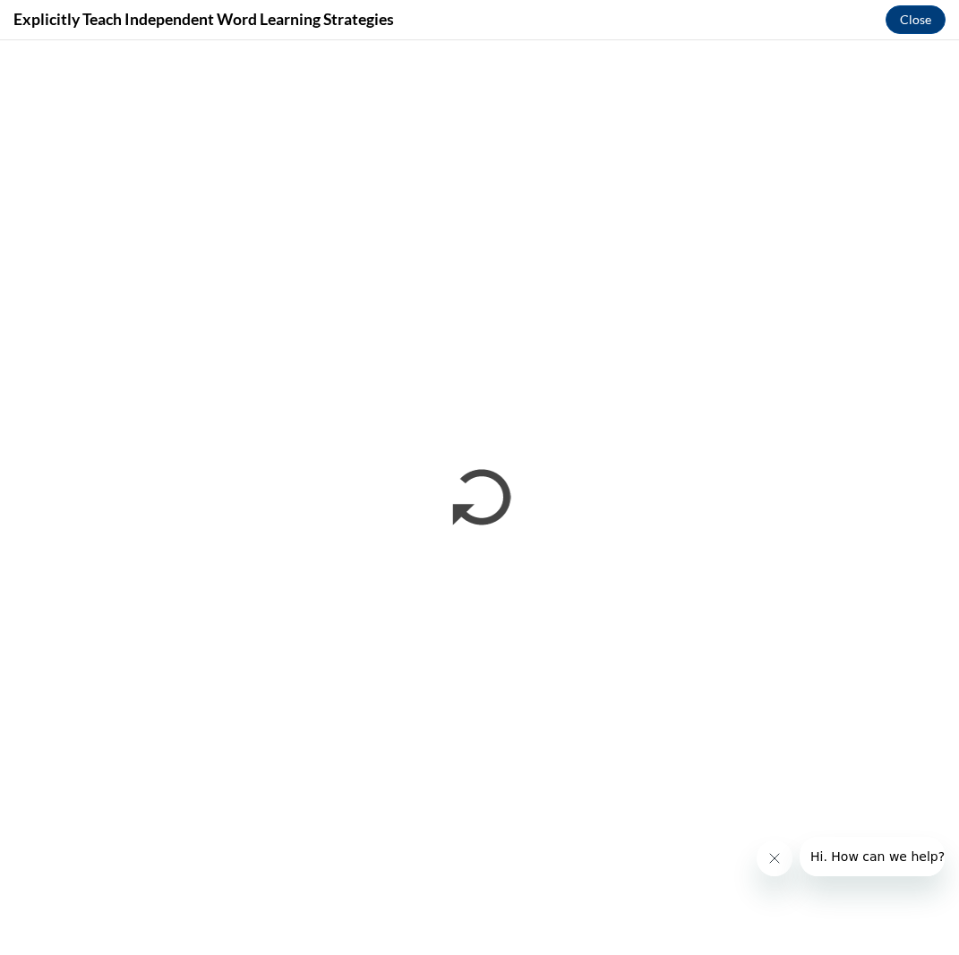
scroll to position [0, 0]
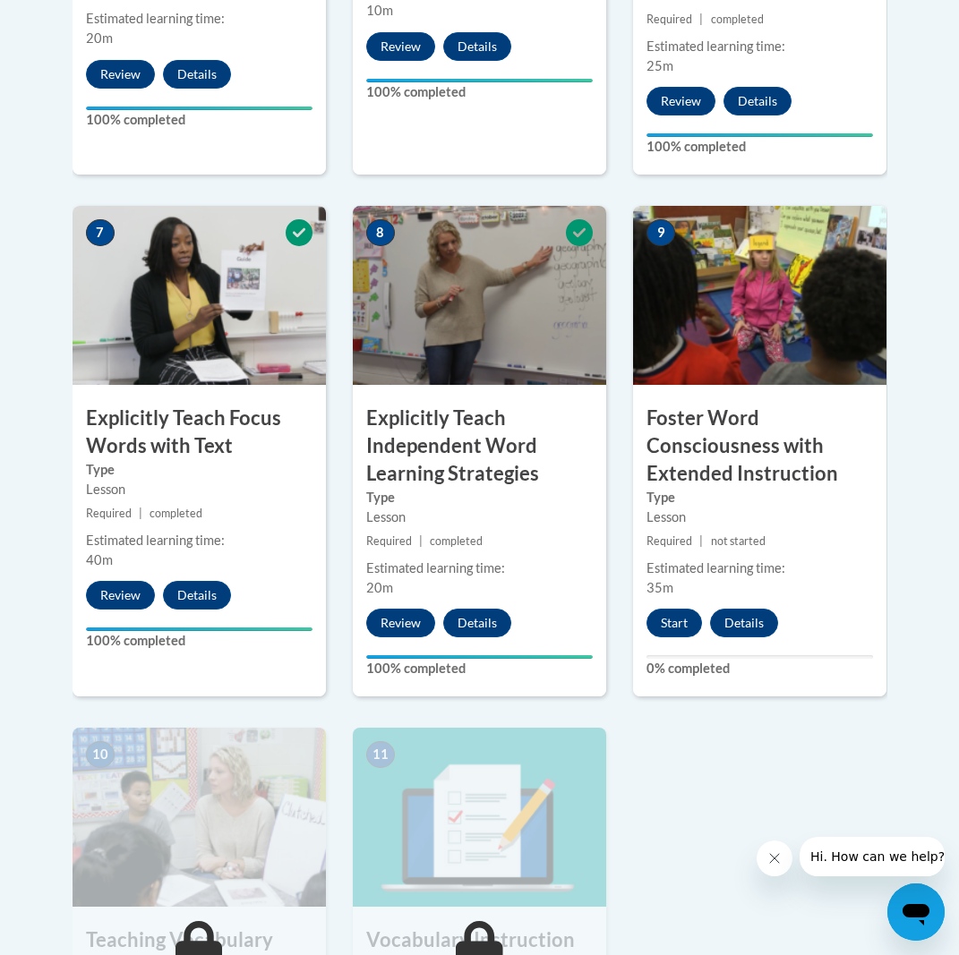
scroll to position [1423, 0]
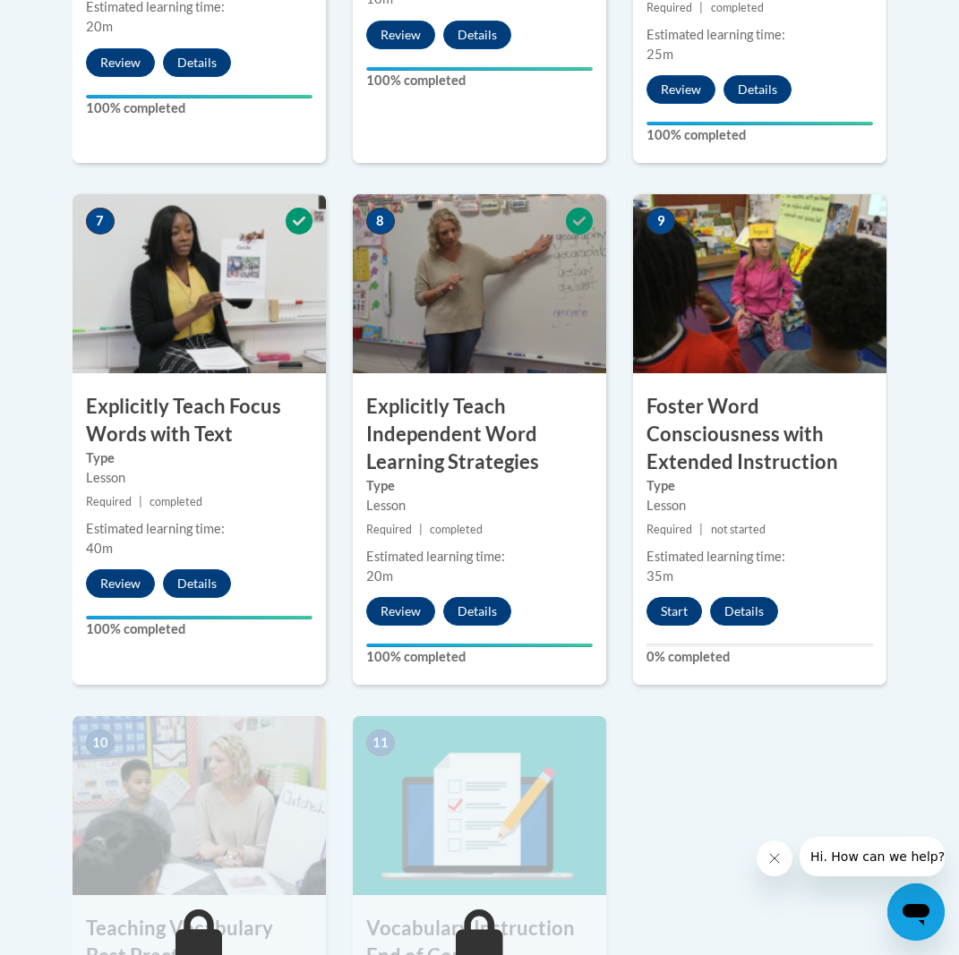
click at [669, 597] on button "Start" at bounding box center [675, 611] width 56 height 29
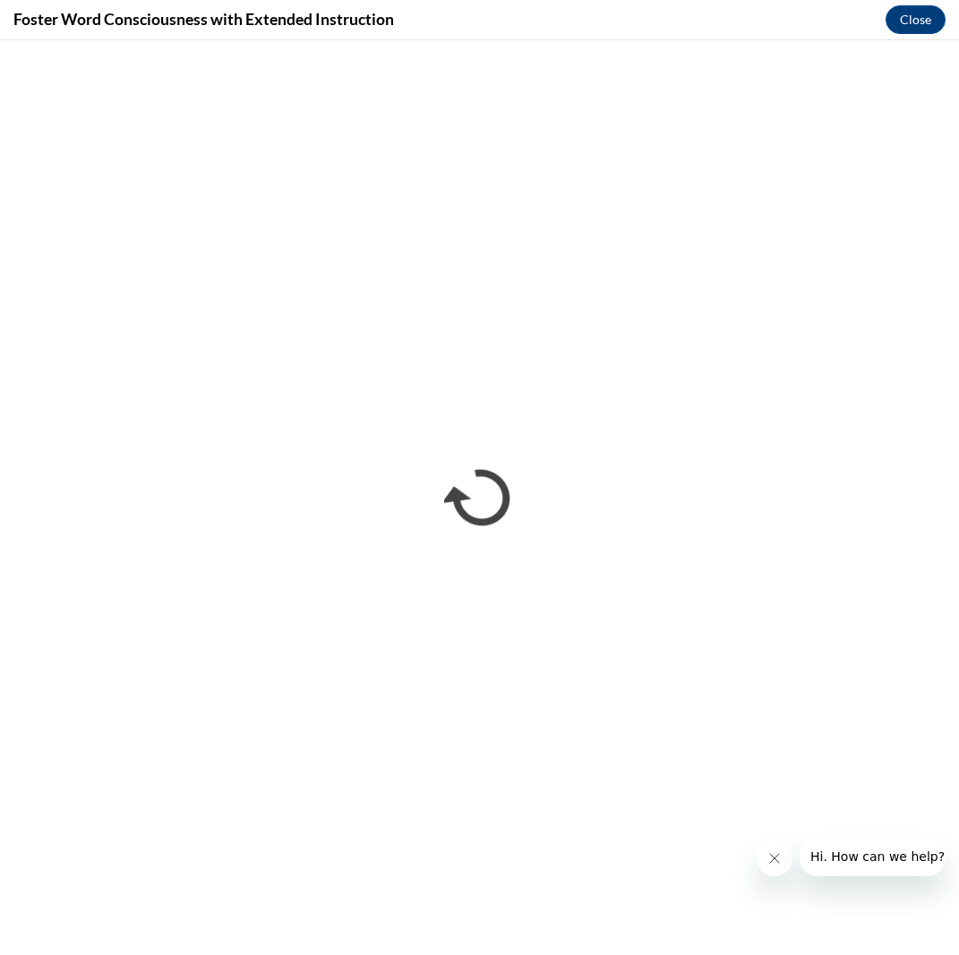
scroll to position [0, 0]
